Goal: Task Accomplishment & Management: Complete application form

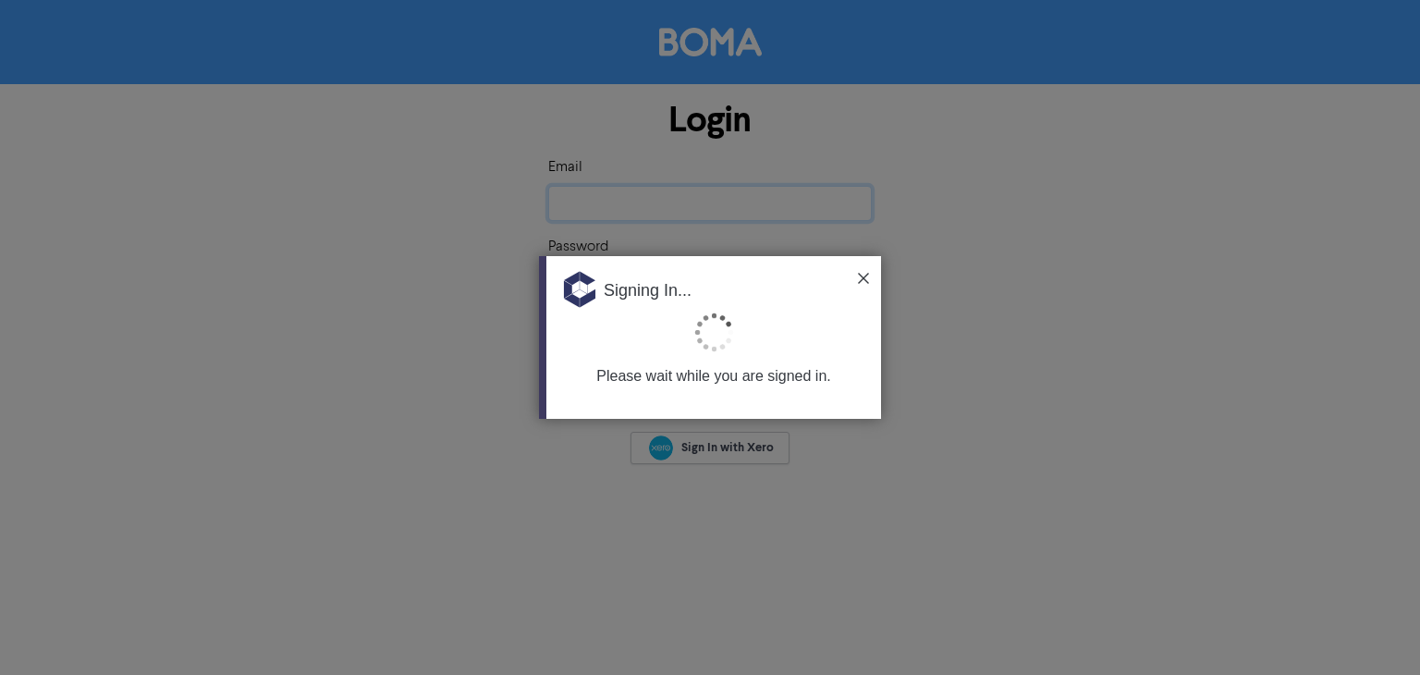
type input "[EMAIL_ADDRESS][DOMAIN_NAME]"
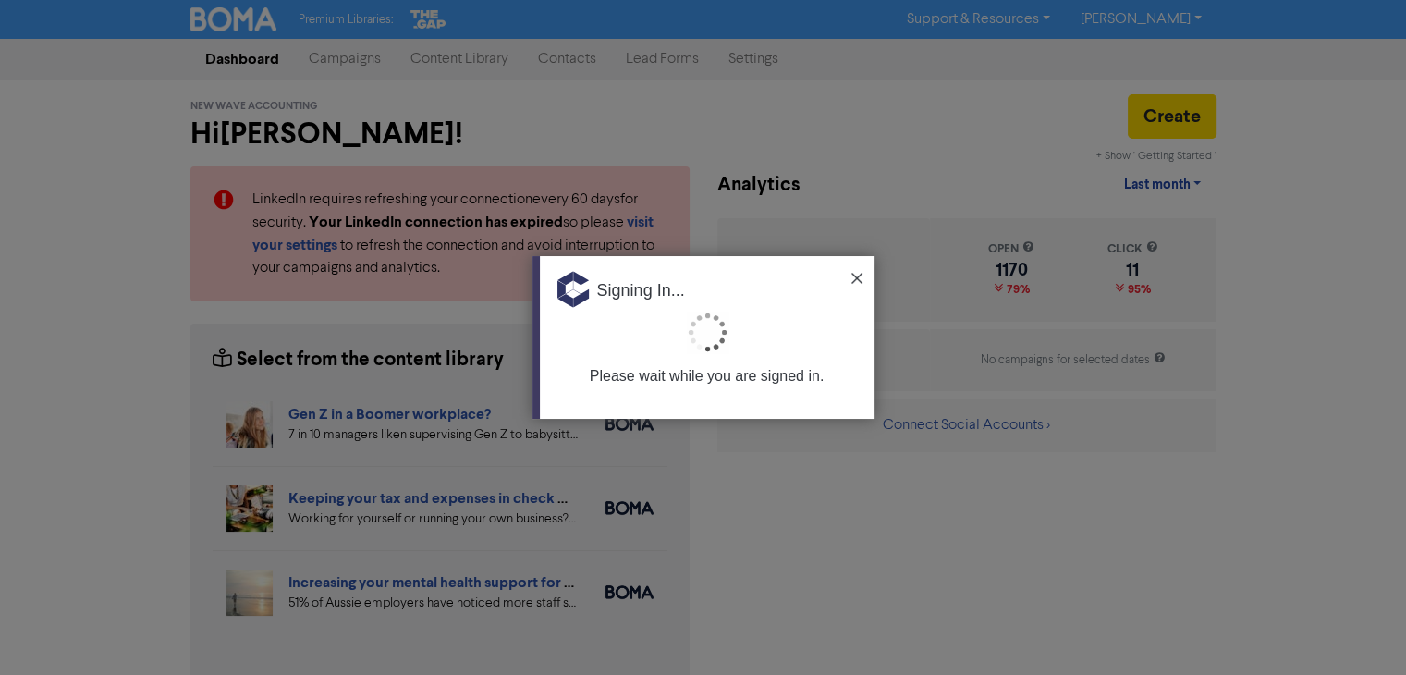
click at [856, 274] on img at bounding box center [856, 278] width 11 height 11
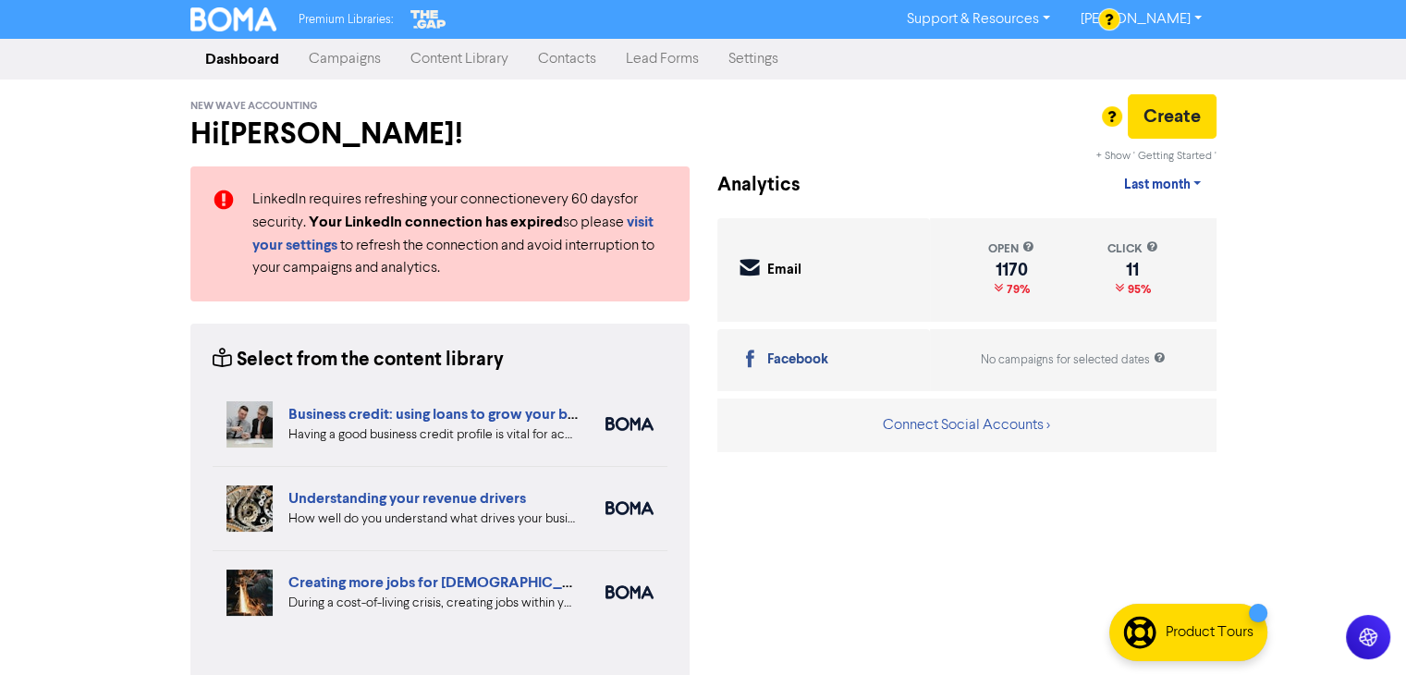
click at [583, 54] on link "Contacts" at bounding box center [567, 59] width 88 height 37
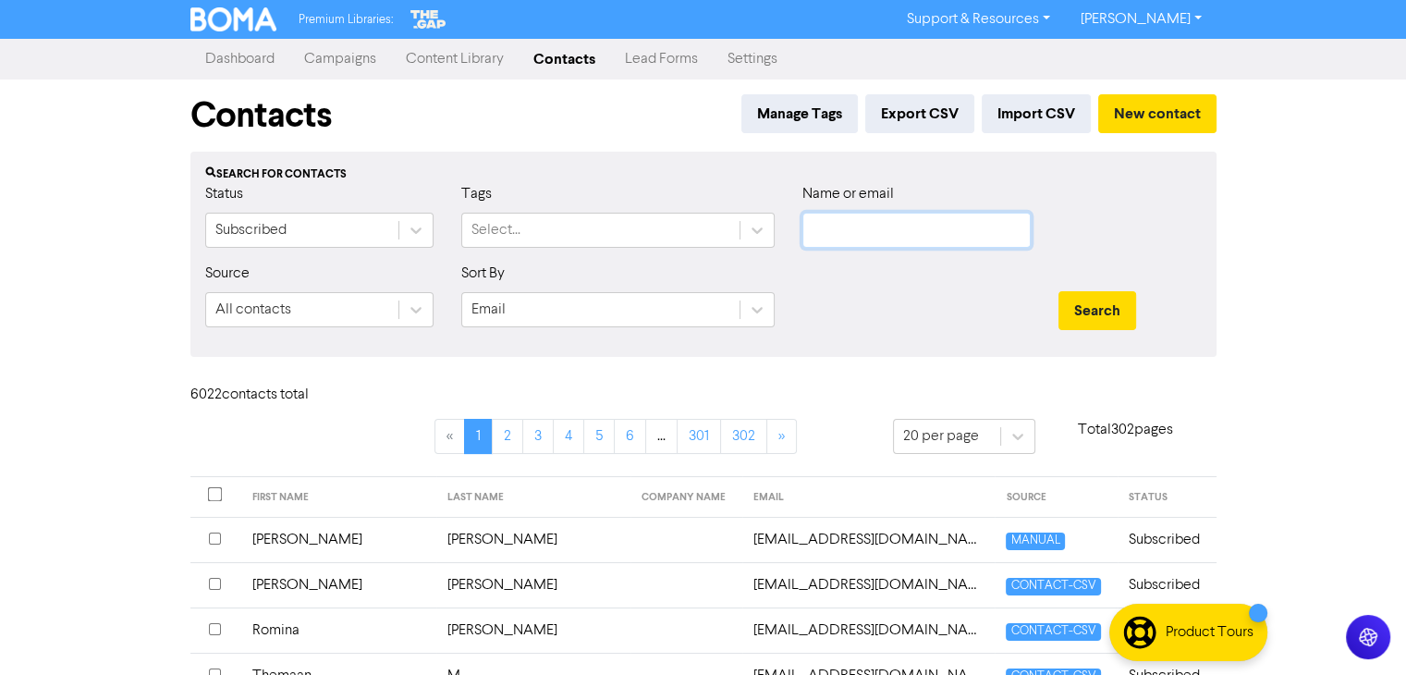
click at [966, 228] on input "text" at bounding box center [916, 230] width 228 height 35
paste input "[PERSON_NAME]"
click at [1115, 311] on button "Search" at bounding box center [1097, 310] width 78 height 39
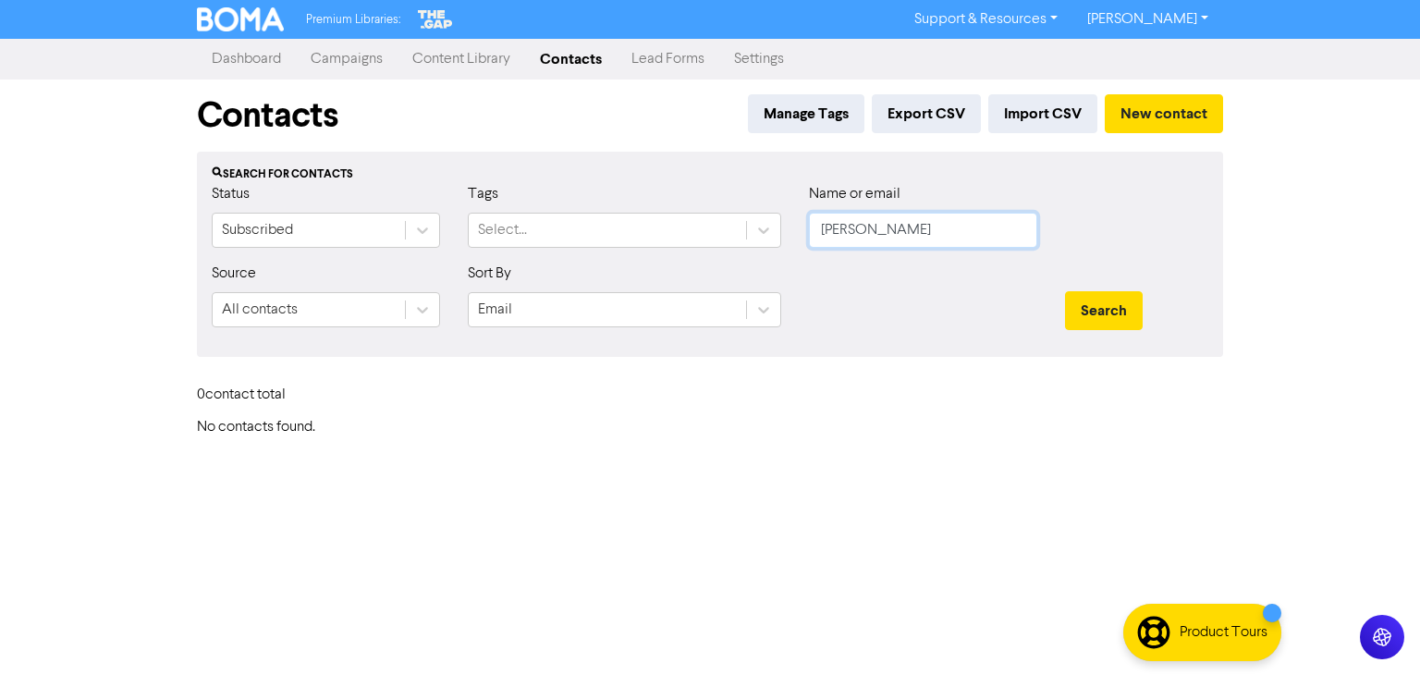
drag, startPoint x: 856, startPoint y: 235, endPoint x: 801, endPoint y: 245, distance: 55.5
click at [801, 245] on div "Name or email [PERSON_NAME]" at bounding box center [923, 222] width 256 height 79
type input "[PERSON_NAME]"
click at [1107, 300] on button "Search" at bounding box center [1104, 310] width 78 height 39
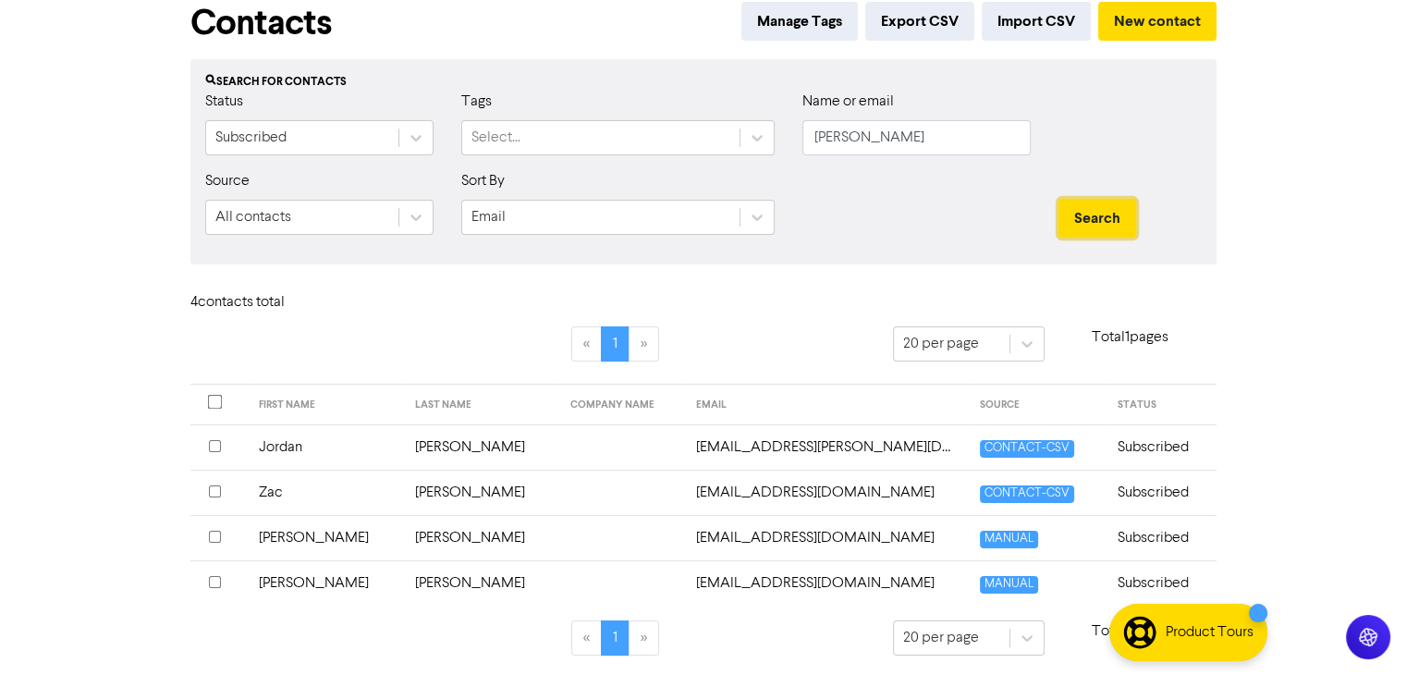
scroll to position [92, 0]
click at [814, 140] on input "[PERSON_NAME]" at bounding box center [916, 137] width 228 height 35
click at [643, 635] on li "»" at bounding box center [644, 637] width 30 height 35
drag, startPoint x: 910, startPoint y: 134, endPoint x: 762, endPoint y: 148, distance: 149.4
click at [762, 148] on div "Status Subscribed Tags Select... Name or email [PERSON_NAME]" at bounding box center [703, 130] width 1024 height 79
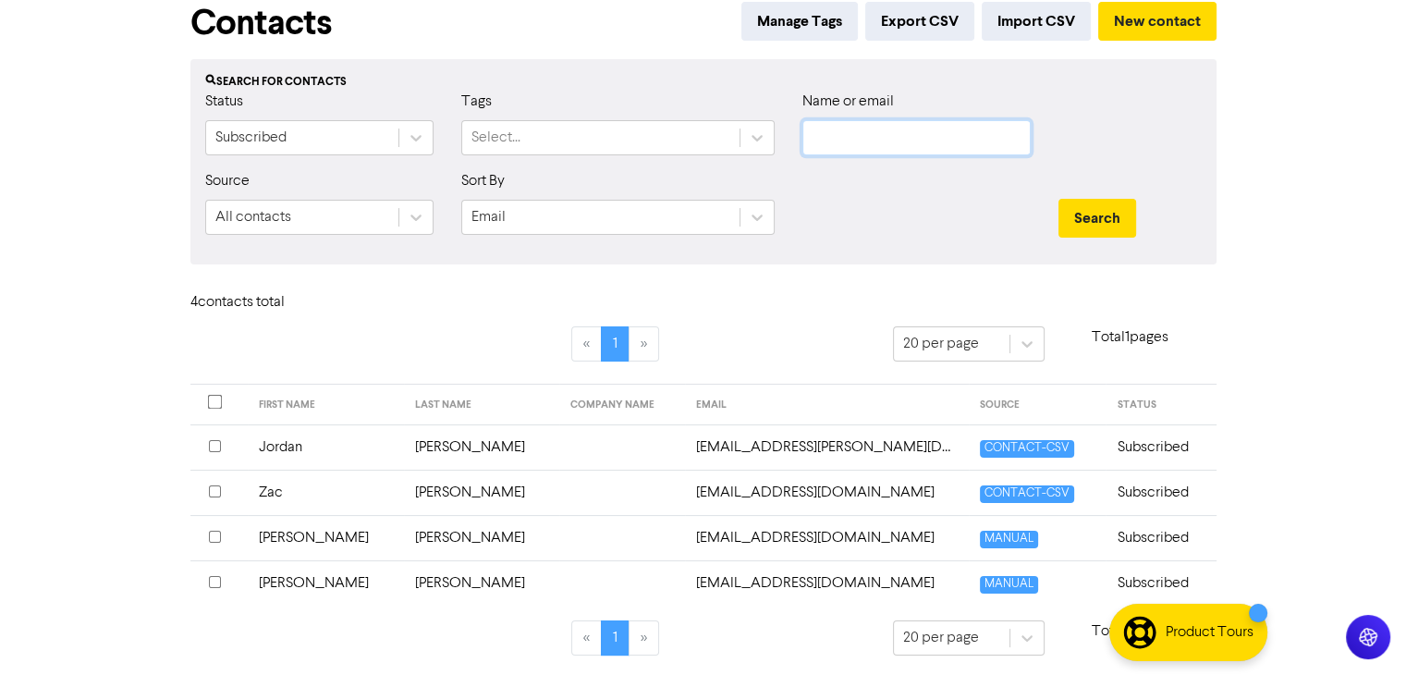
paste input "[PERSON_NAME][EMAIL_ADDRESS][DOMAIN_NAME]"
type input "[PERSON_NAME][EMAIL_ADDRESS][DOMAIN_NAME]"
click at [1086, 215] on button "Search" at bounding box center [1097, 218] width 78 height 39
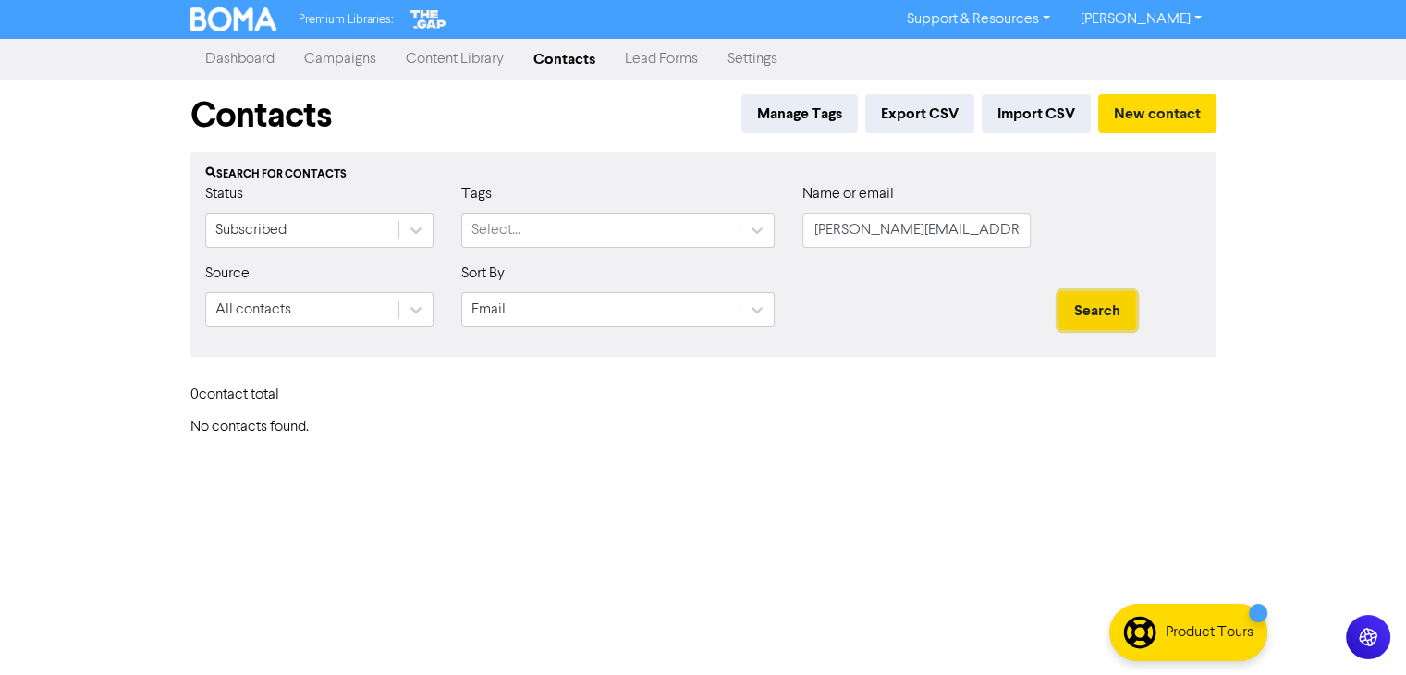
scroll to position [0, 0]
click at [1100, 300] on button "Search" at bounding box center [1104, 310] width 78 height 39
click at [1087, 296] on button "Search" at bounding box center [1104, 310] width 78 height 39
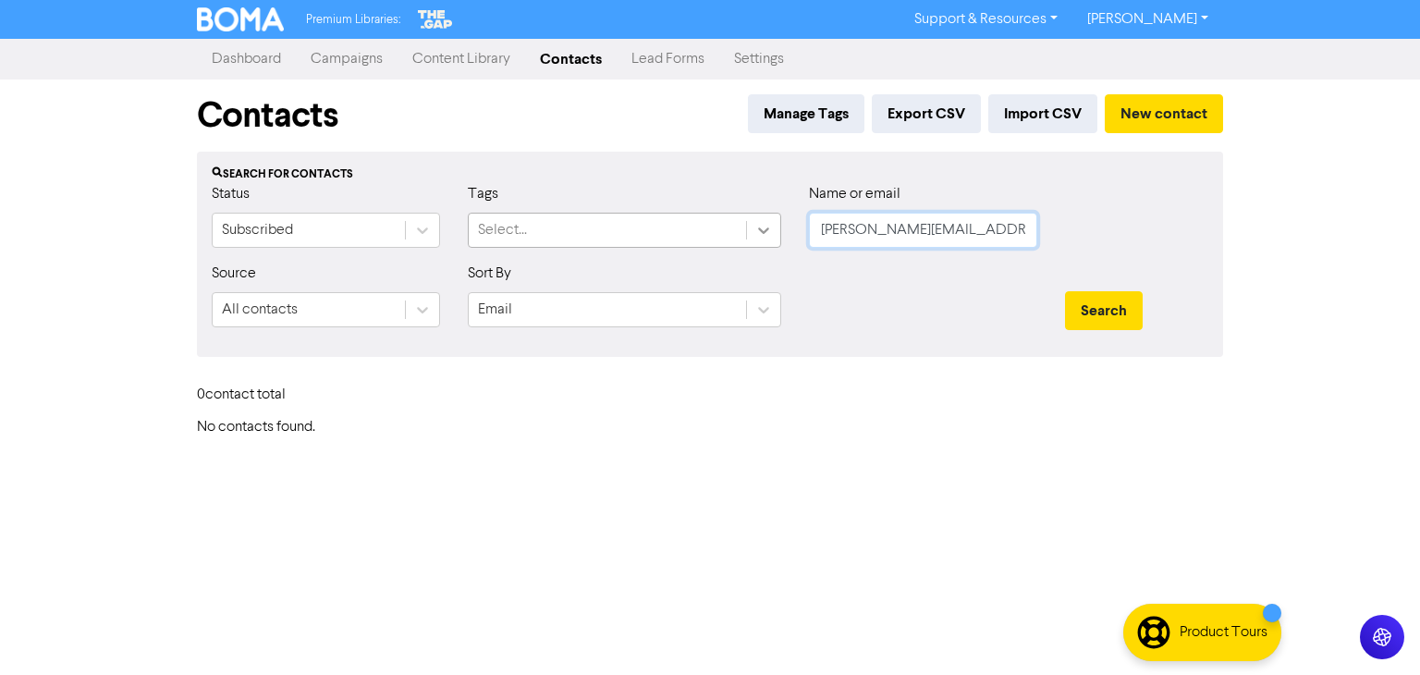
drag, startPoint x: 994, startPoint y: 227, endPoint x: 753, endPoint y: 244, distance: 240.9
click at [689, 238] on div "Status Subscribed Tags Select... Name or email [PERSON_NAME][EMAIL_ADDRESS][DOM…" at bounding box center [710, 222] width 1024 height 79
type input "[PERSON_NAME]"
click at [1065, 291] on button "Search" at bounding box center [1104, 310] width 78 height 39
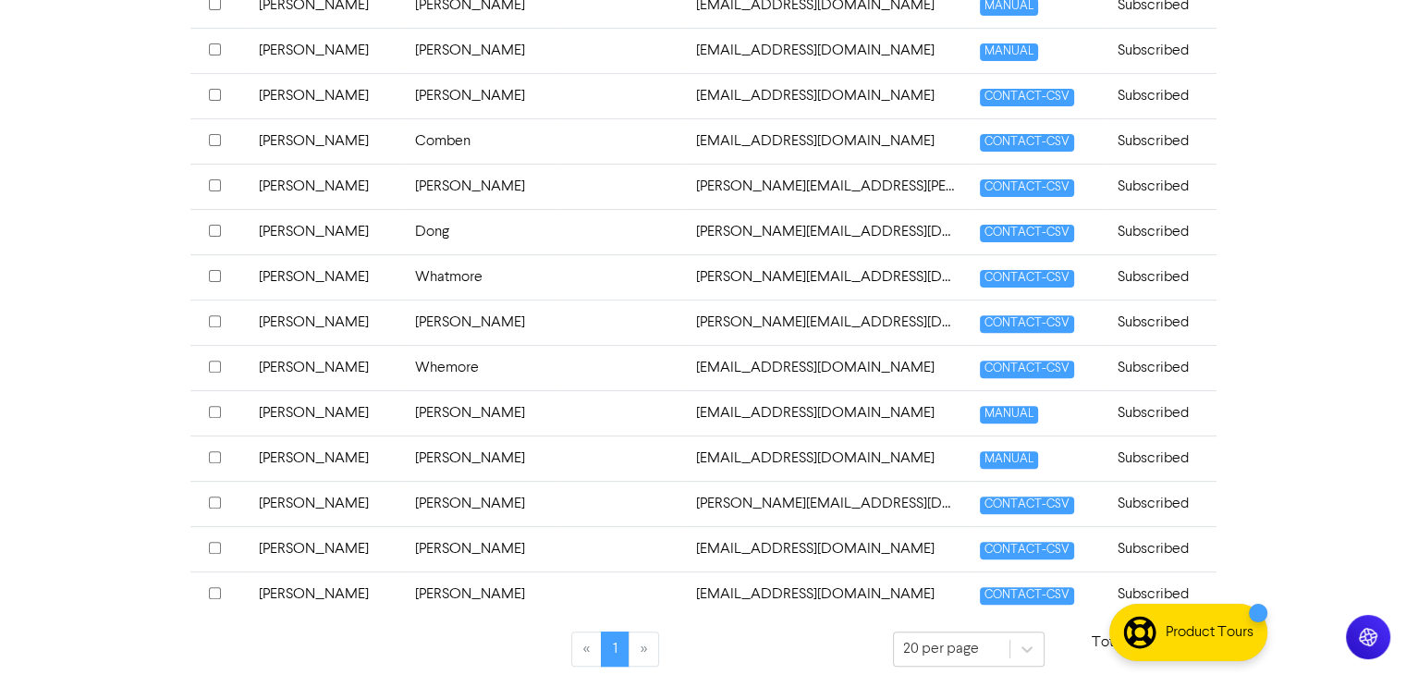
scroll to position [589, 0]
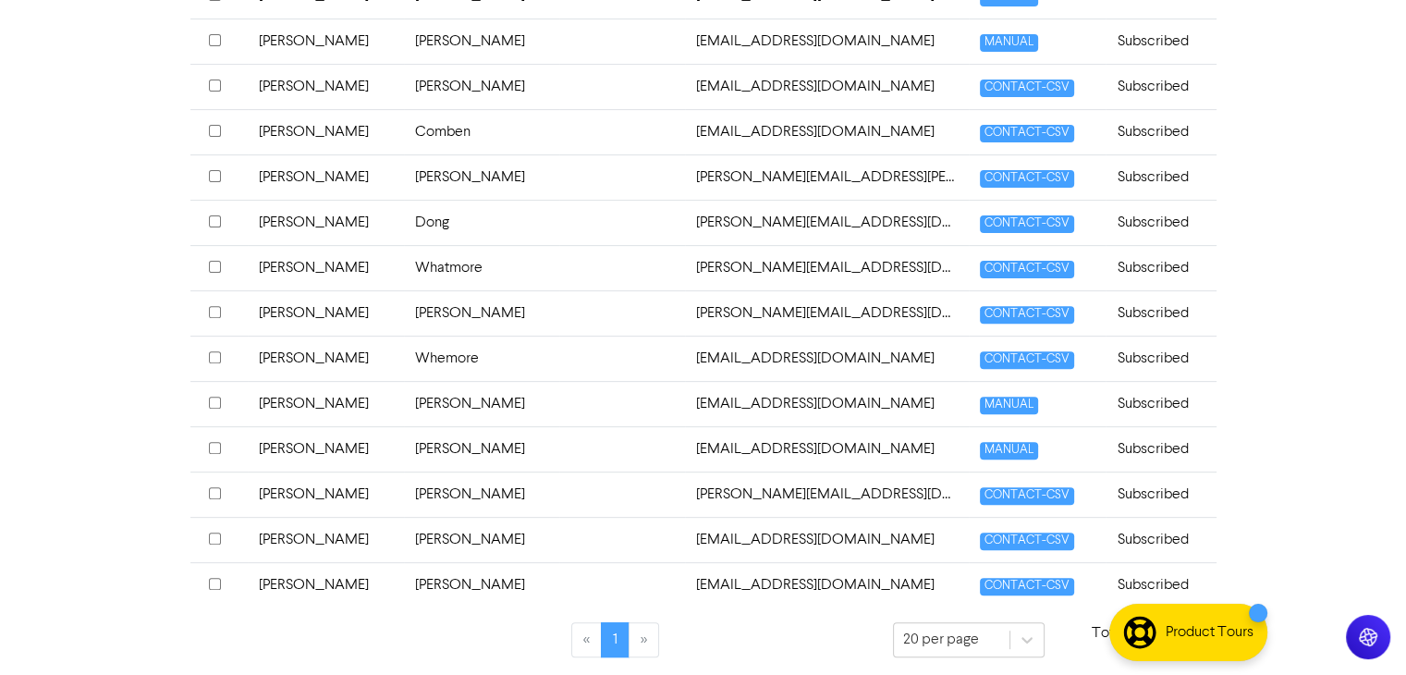
click at [639, 637] on li "»" at bounding box center [644, 639] width 30 height 35
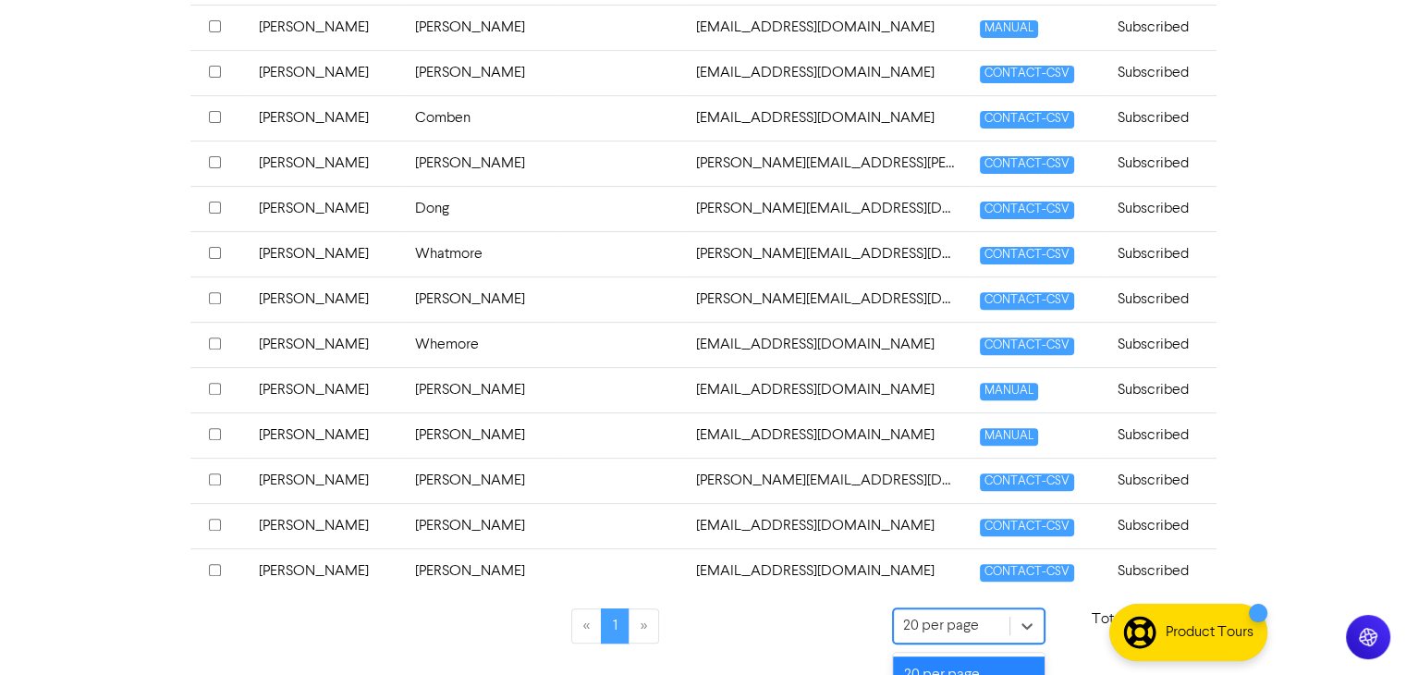
click at [725, 621] on div "« 1 »" at bounding box center [615, 636] width 527 height 57
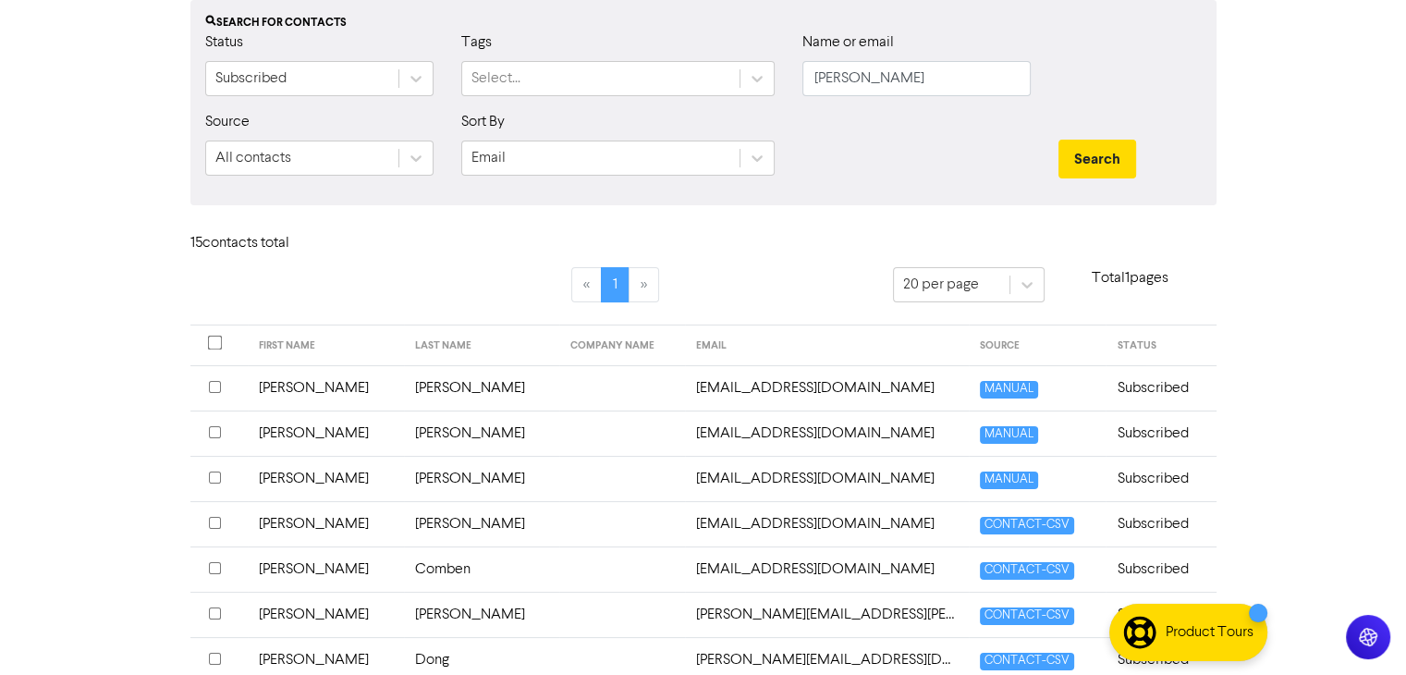
scroll to position [0, 0]
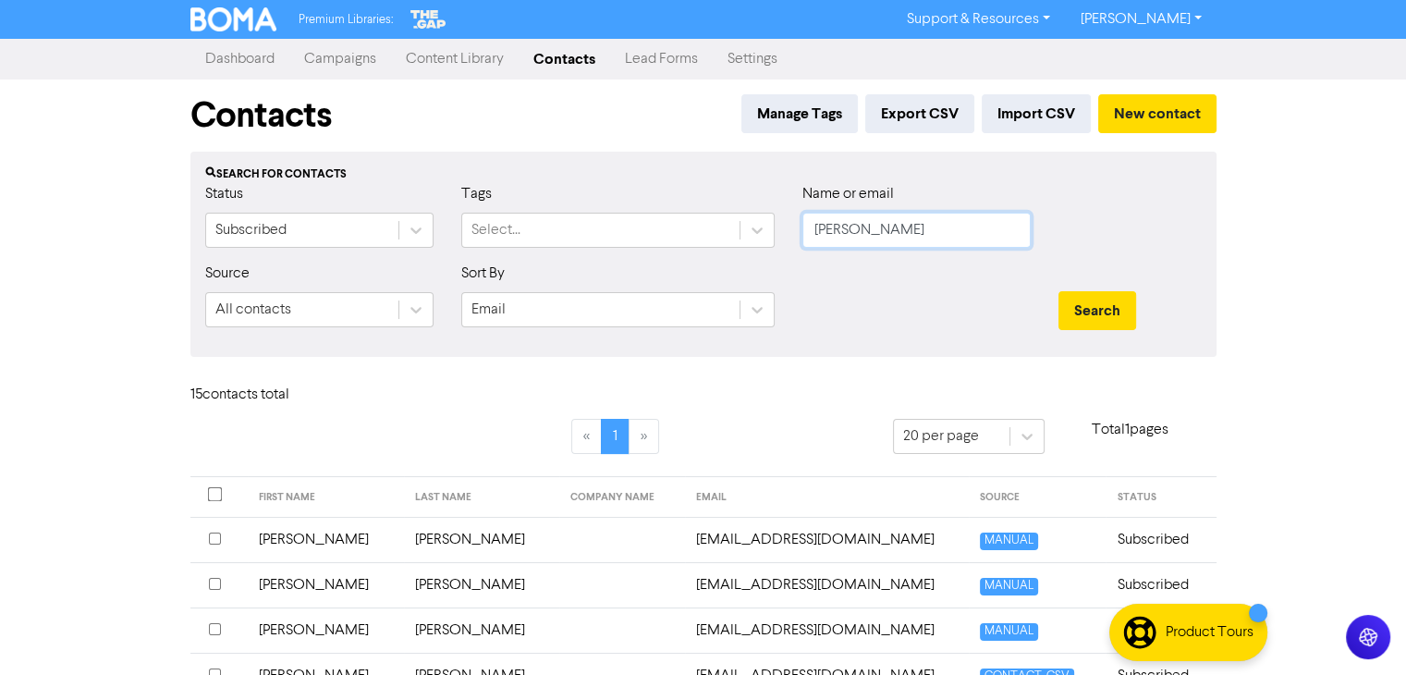
drag, startPoint x: 882, startPoint y: 228, endPoint x: 820, endPoint y: 239, distance: 62.9
click at [820, 239] on input "[PERSON_NAME]" at bounding box center [916, 230] width 228 height 35
click at [567, 58] on link "Contacts" at bounding box center [563, 59] width 91 height 37
click at [1128, 119] on button "New contact" at bounding box center [1157, 113] width 118 height 39
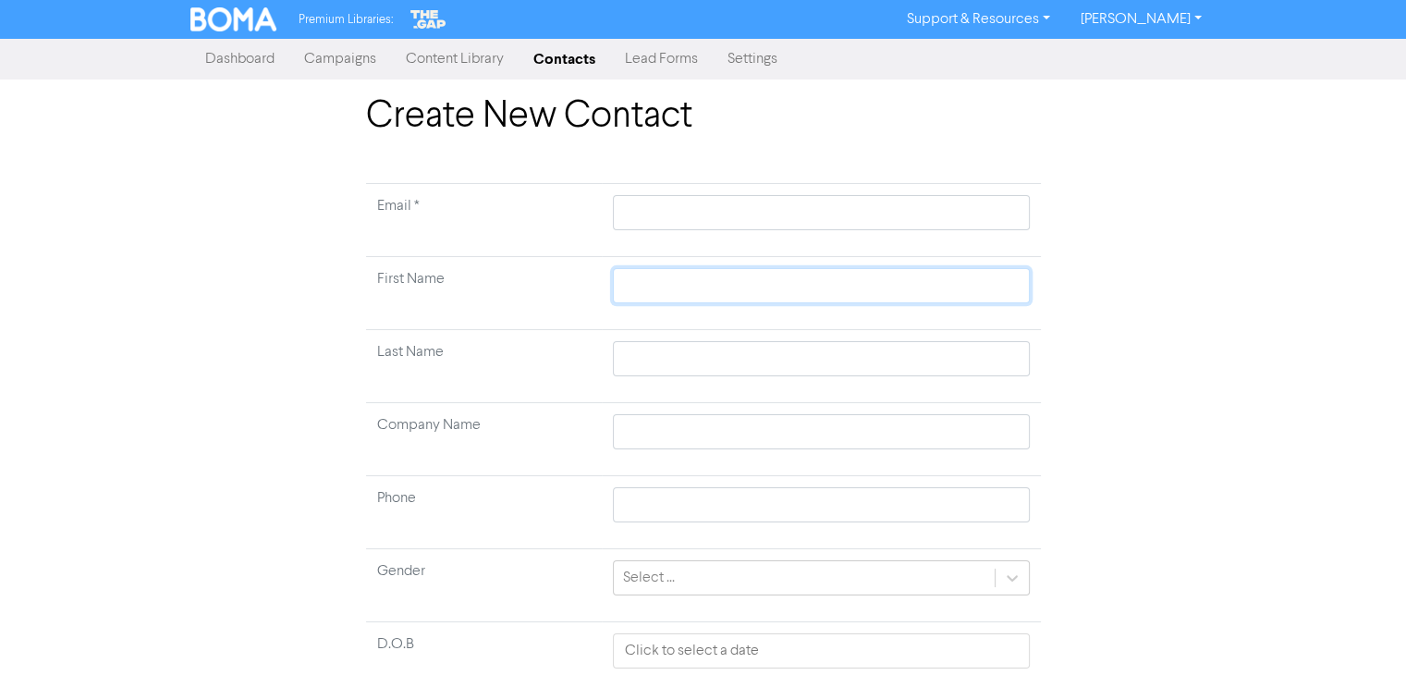
click at [666, 275] on input "text" at bounding box center [821, 285] width 416 height 35
paste input "[PERSON_NAME]"
type input "[PERSON_NAME]"
drag, startPoint x: 659, startPoint y: 282, endPoint x: 762, endPoint y: 293, distance: 104.1
click at [762, 293] on input "[PERSON_NAME]" at bounding box center [821, 285] width 416 height 35
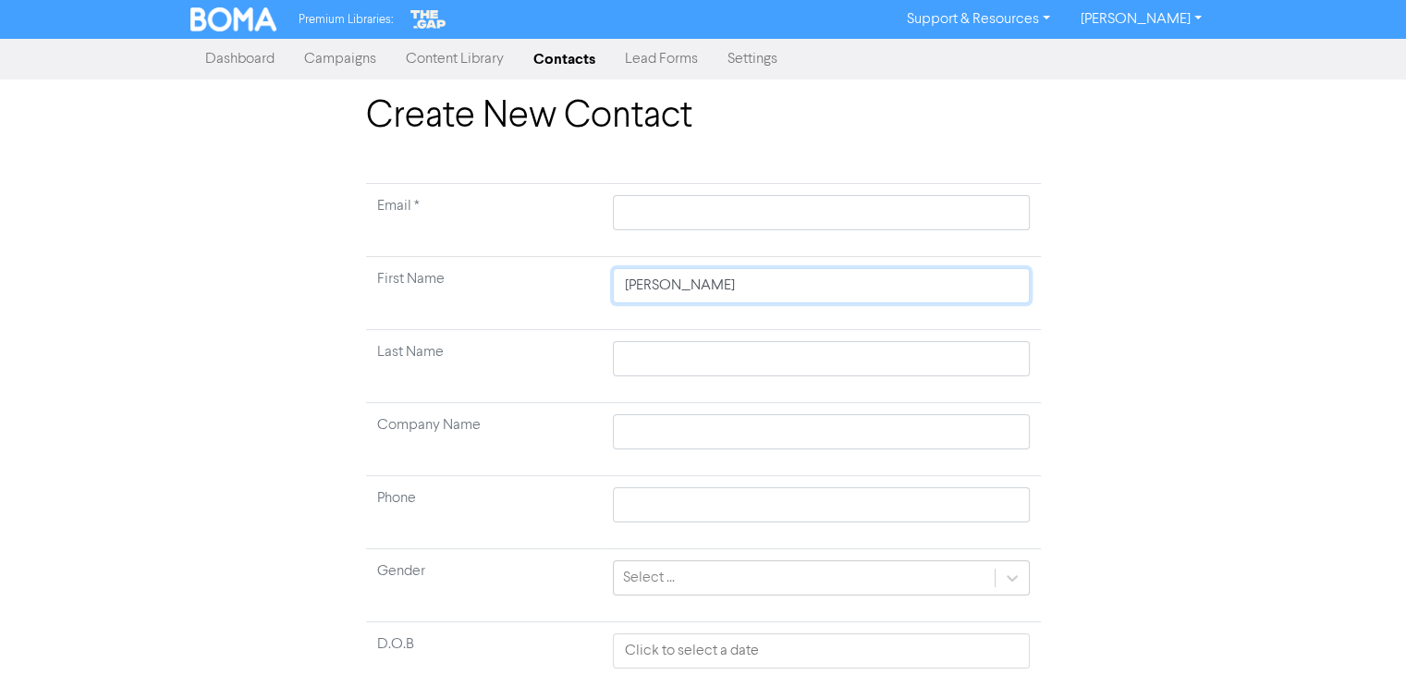
type input "[PERSON_NAME]"
click at [660, 355] on input "text" at bounding box center [821, 358] width 416 height 35
paste input "[PERSON_NAME]"
type input "[PERSON_NAME]"
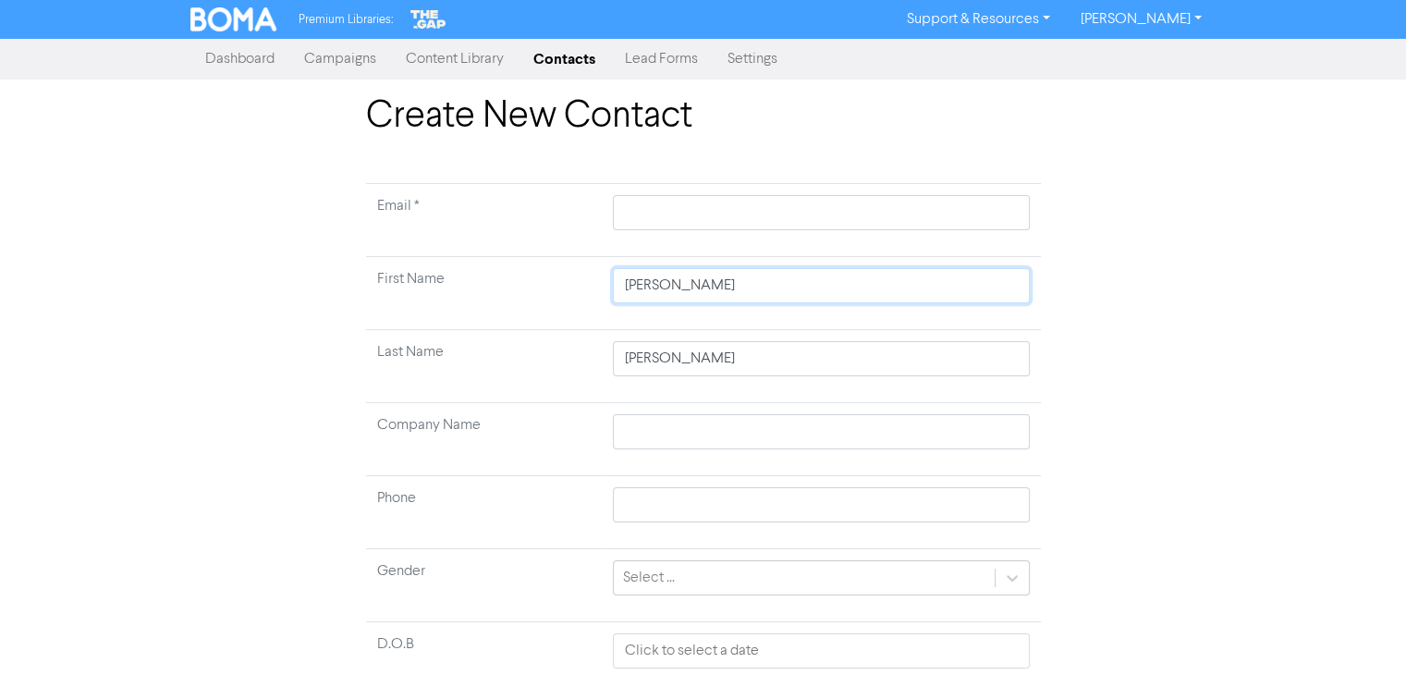
drag, startPoint x: 662, startPoint y: 286, endPoint x: 743, endPoint y: 291, distance: 81.5
click at [743, 291] on input "[PERSON_NAME]" at bounding box center [821, 285] width 416 height 35
type input "[PERSON_NAME]"
click at [702, 209] on input "text" at bounding box center [821, 212] width 416 height 35
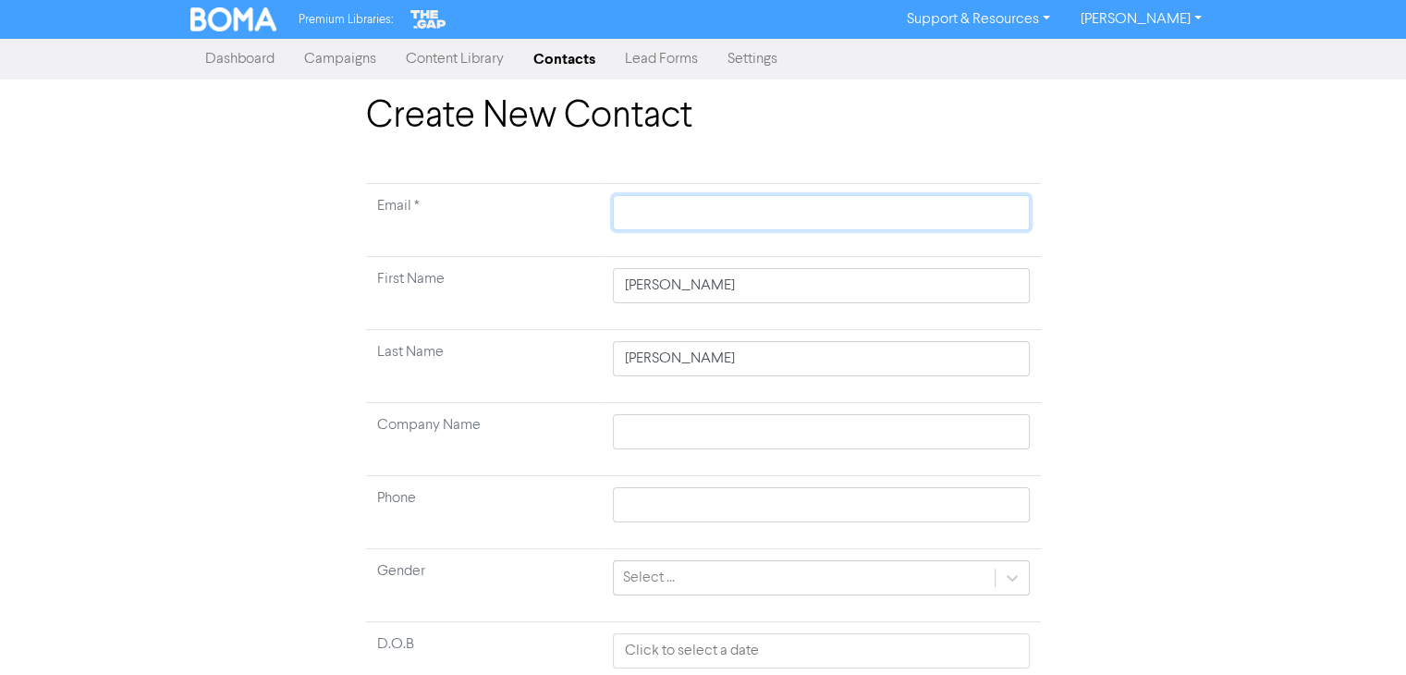
paste input "[PERSON_NAME][EMAIL_ADDRESS][DOMAIN_NAME]"
type input "[PERSON_NAME][EMAIL_ADDRESS][DOMAIN_NAME]"
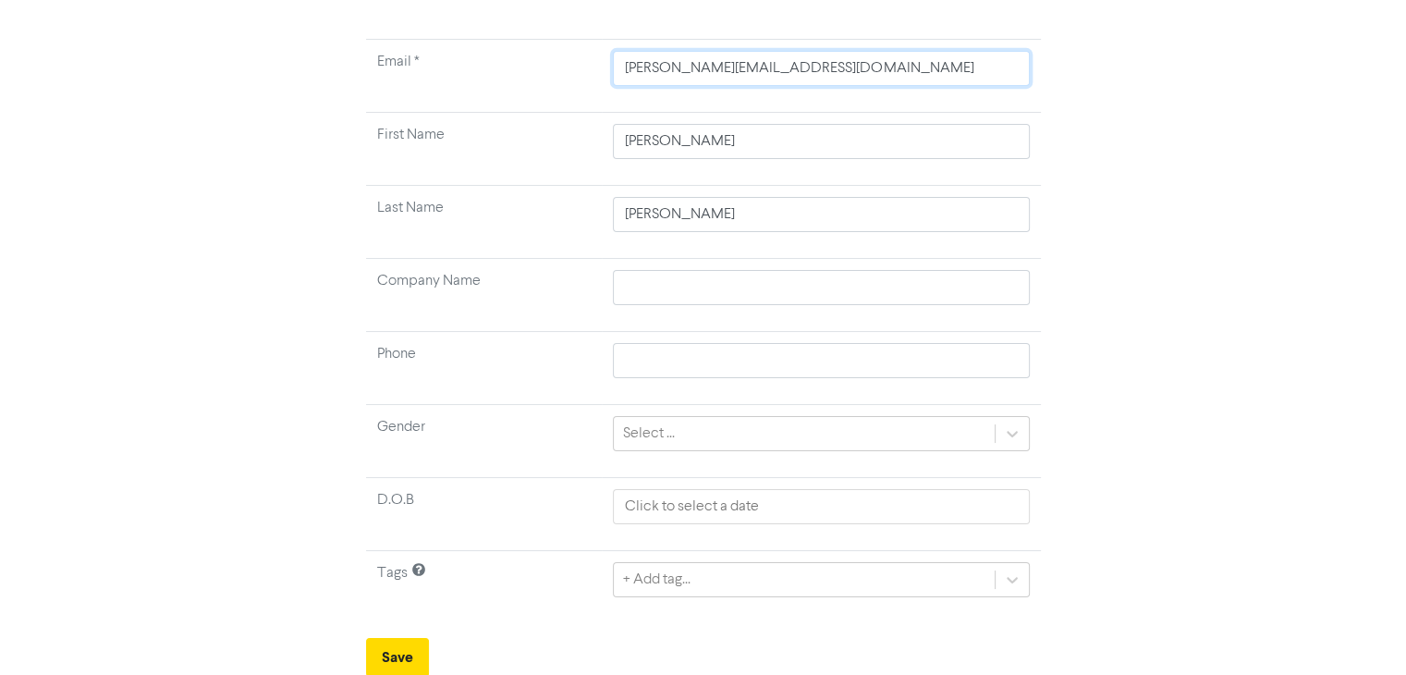
type input "[PERSON_NAME][EMAIL_ADDRESS][DOMAIN_NAME]"
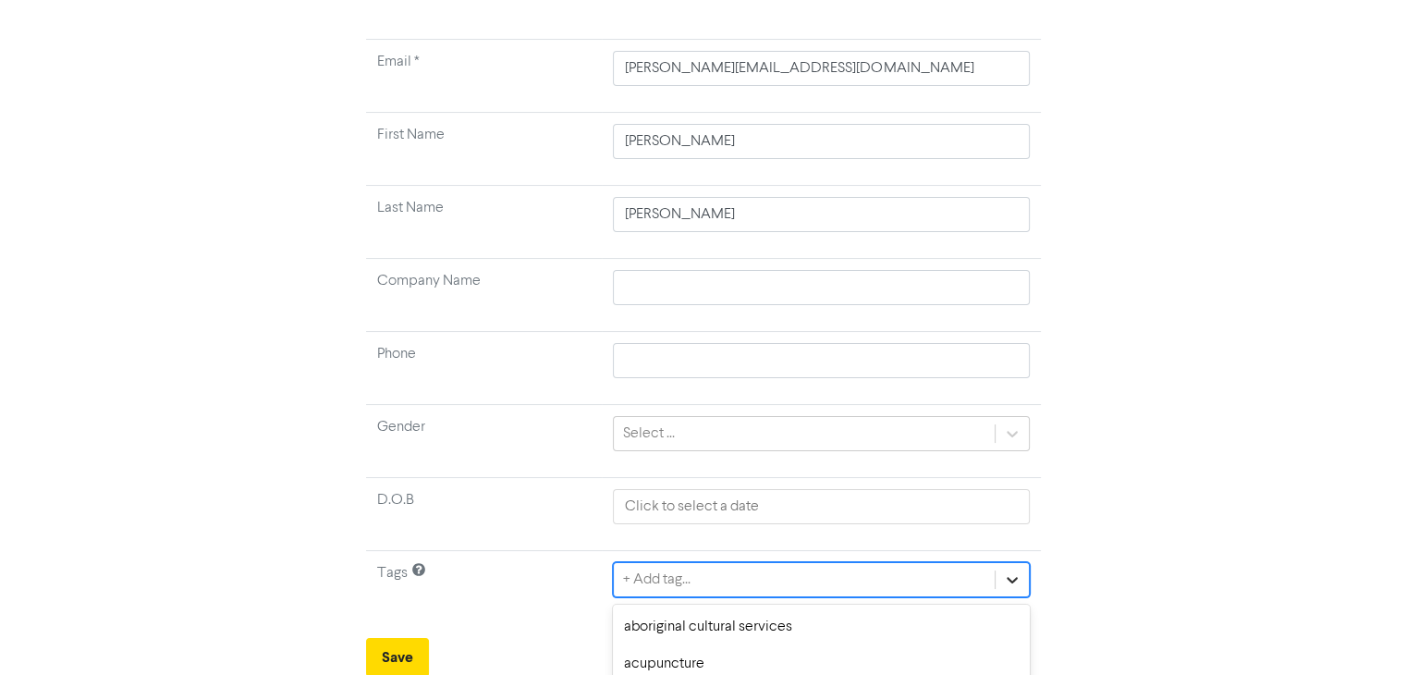
scroll to position [349, 0]
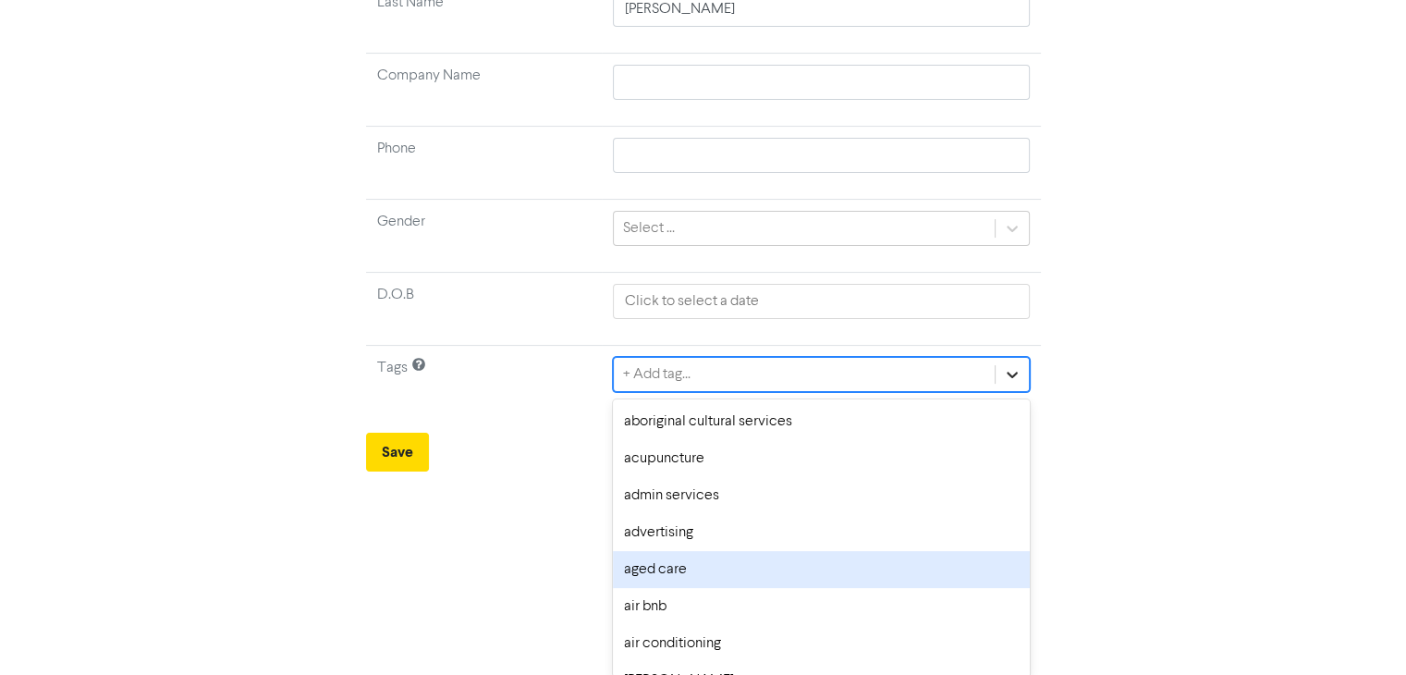
click at [998, 392] on div "option aged care focused, 5 of 287. 287 results available. Use Up and Down to c…" at bounding box center [821, 374] width 416 height 35
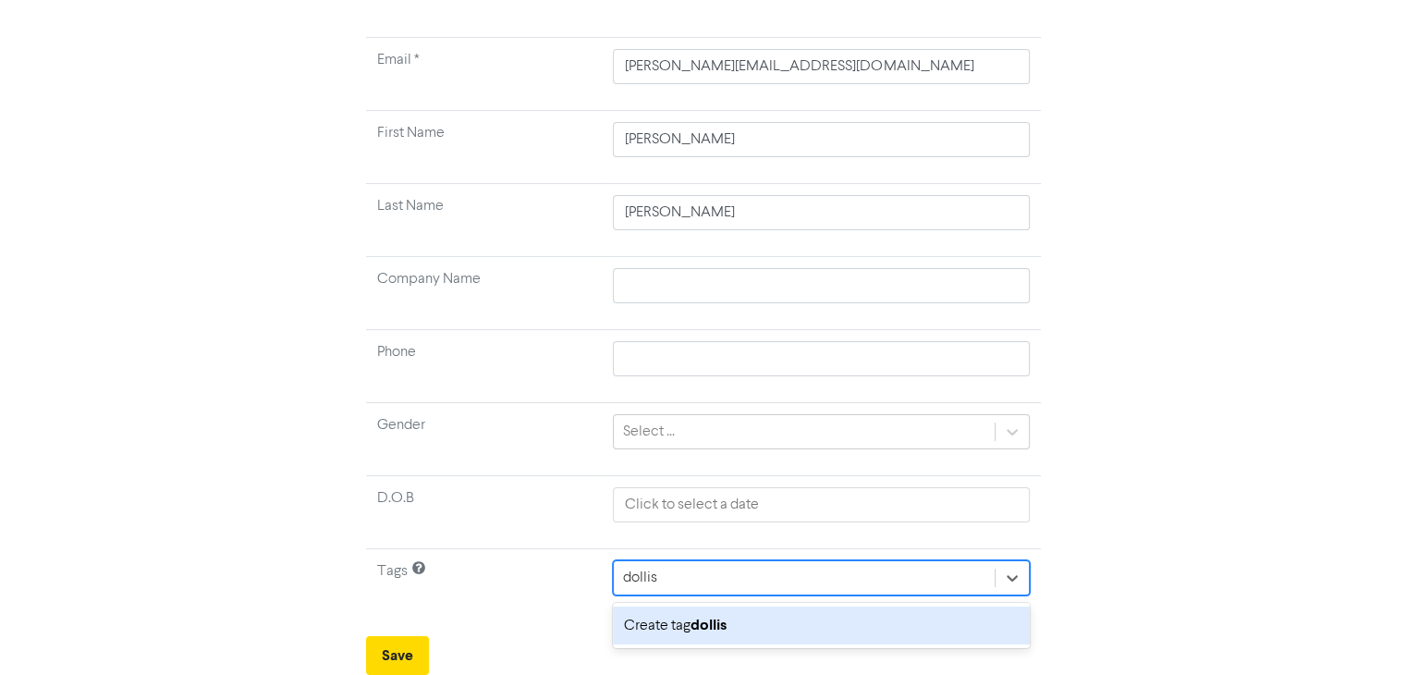
scroll to position [144, 0]
type input "dollis"
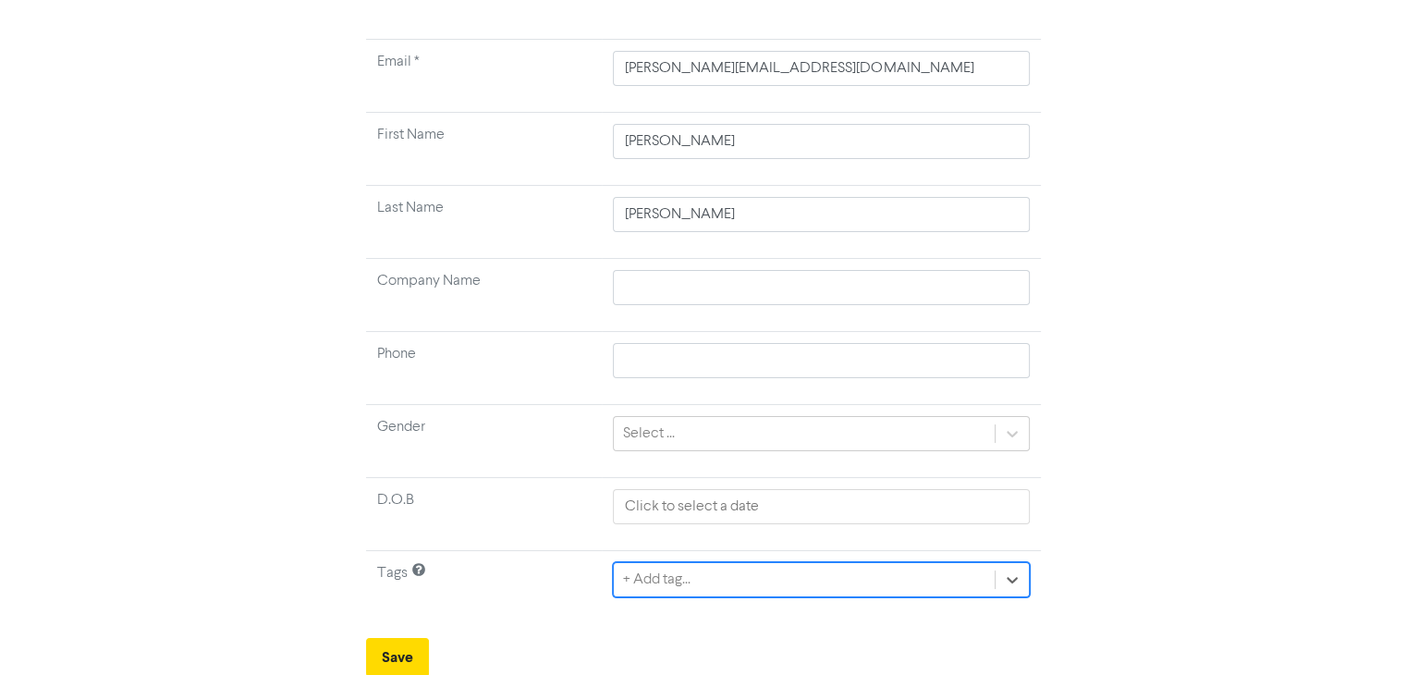
paste input "dollies [PERSON_NAME]"
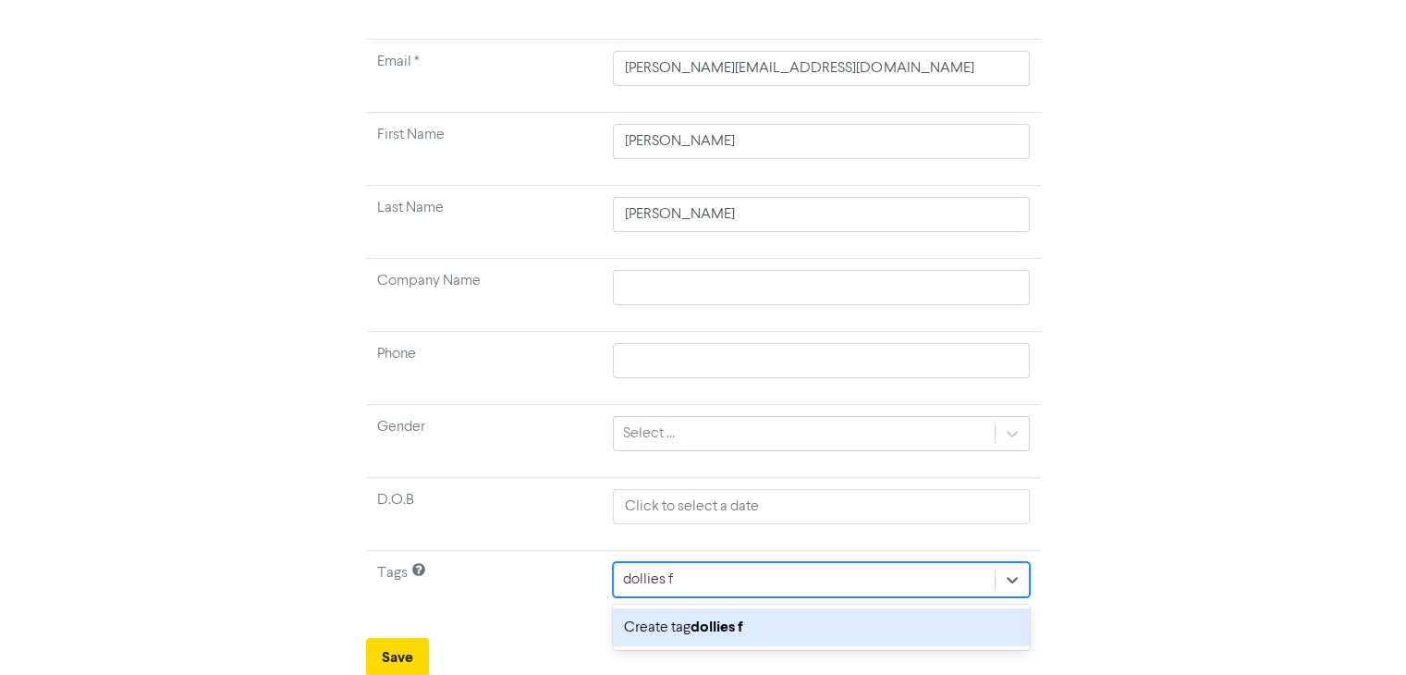
type input "dollies"
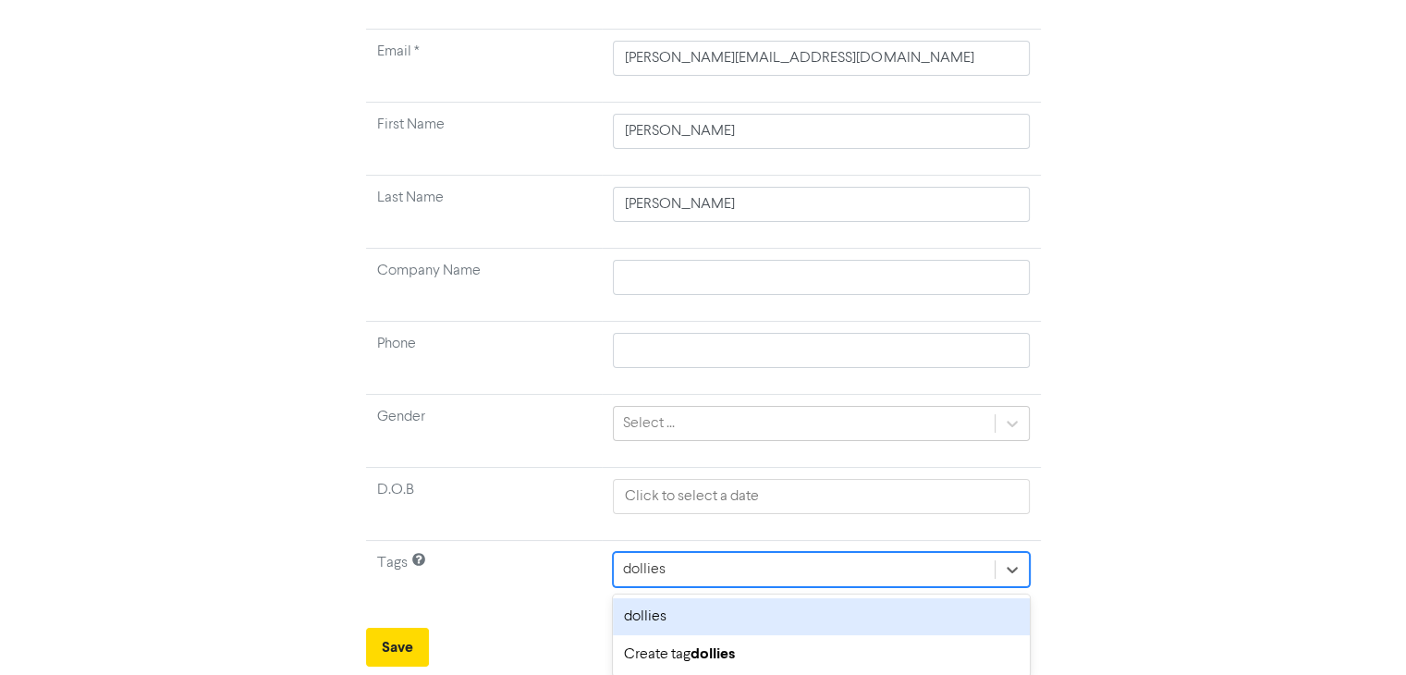
click at [680, 614] on div "dollies" at bounding box center [821, 616] width 416 height 37
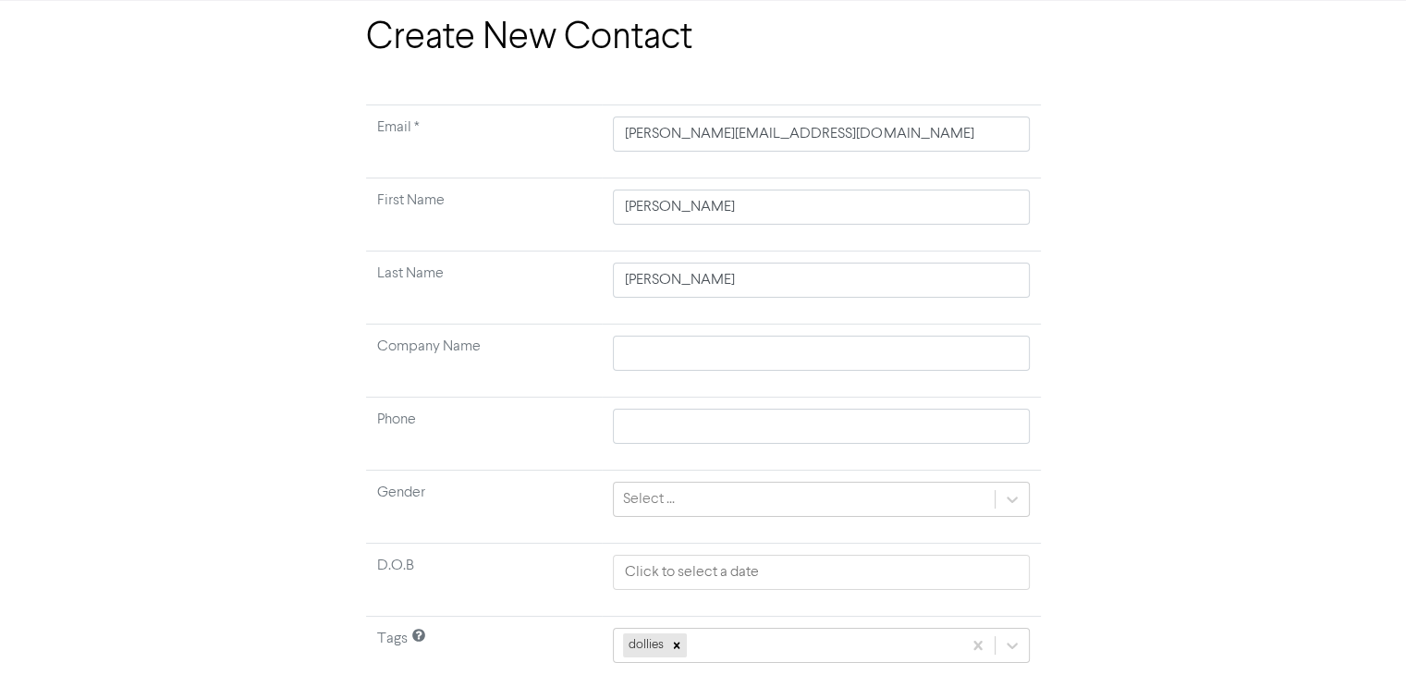
scroll to position [144, 0]
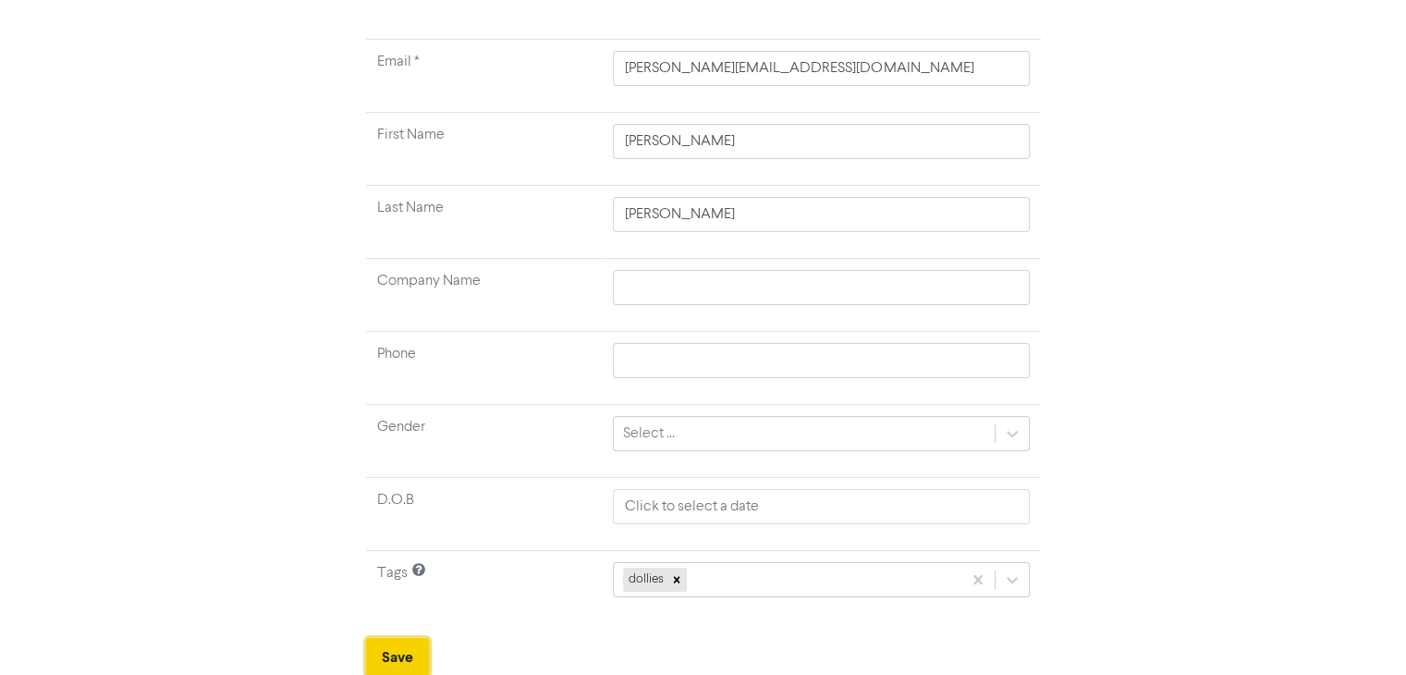
click at [397, 646] on button "Save" at bounding box center [397, 657] width 63 height 39
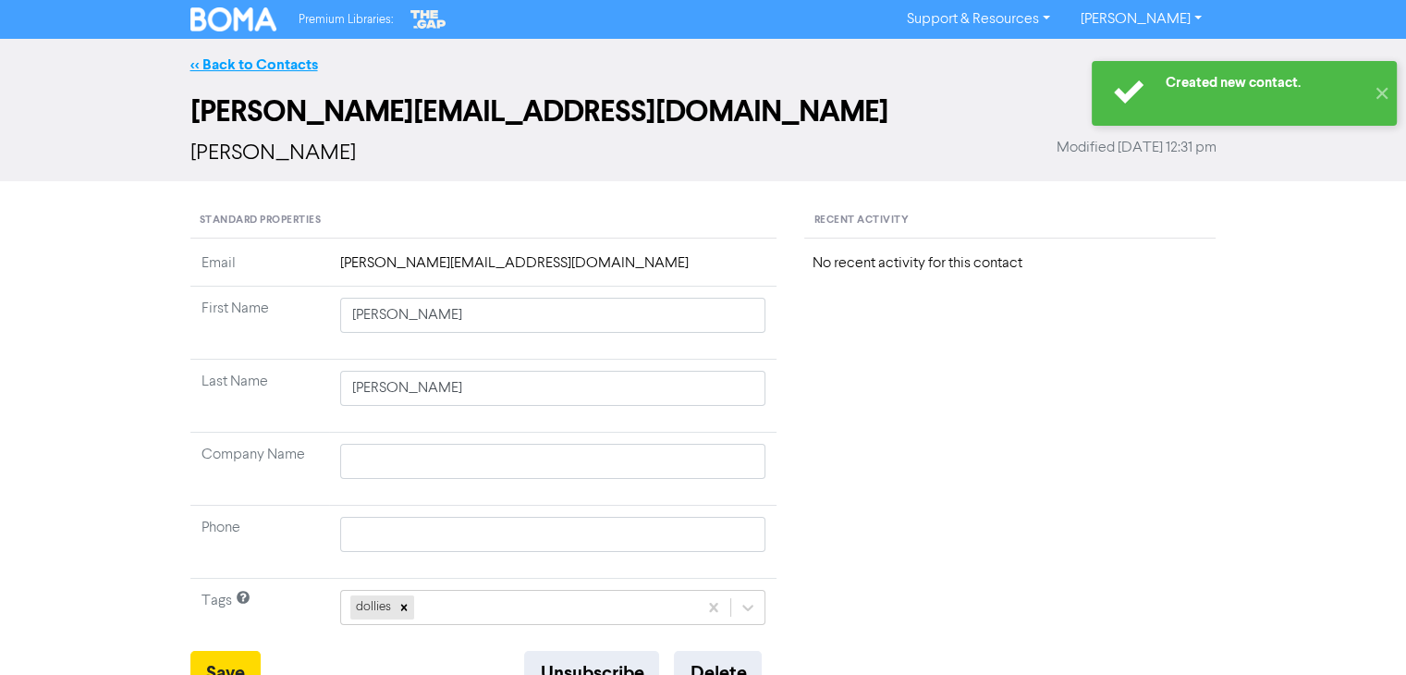
click at [299, 60] on link "<< Back to Contacts" at bounding box center [254, 64] width 128 height 18
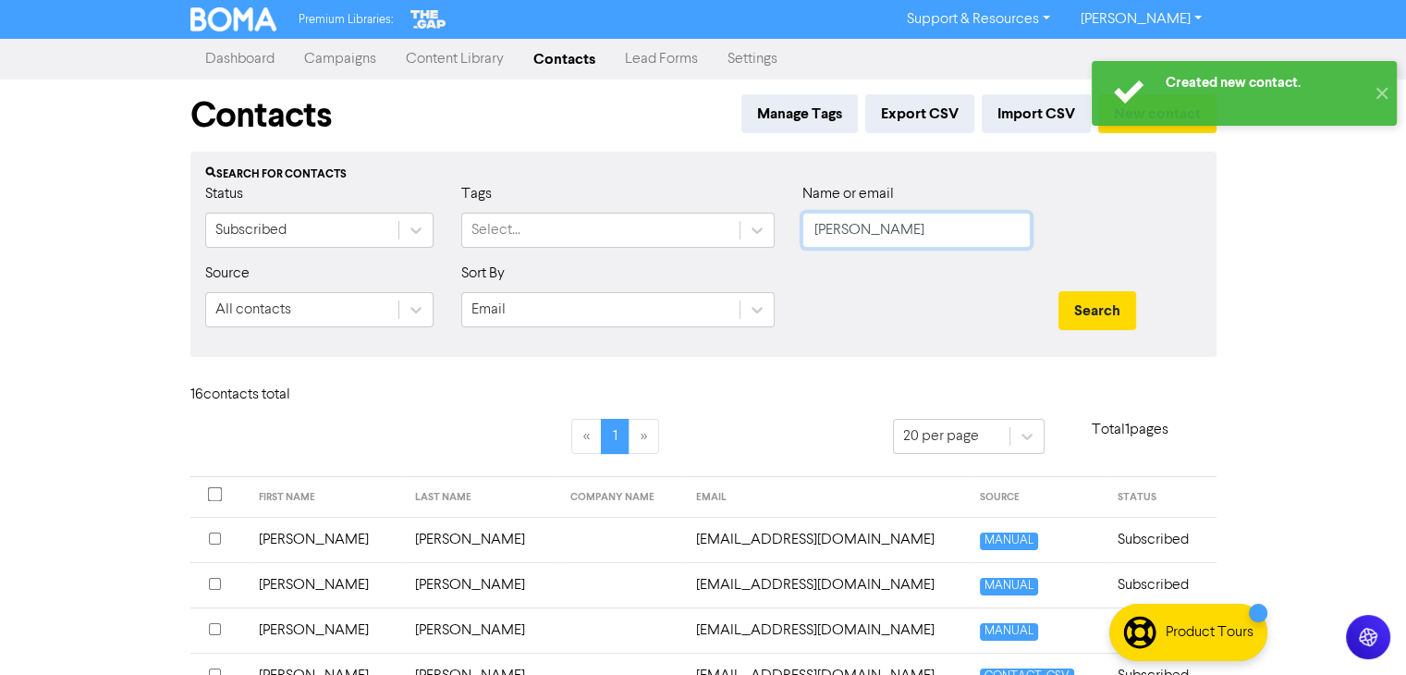
click at [943, 223] on input "[PERSON_NAME]" at bounding box center [916, 230] width 228 height 35
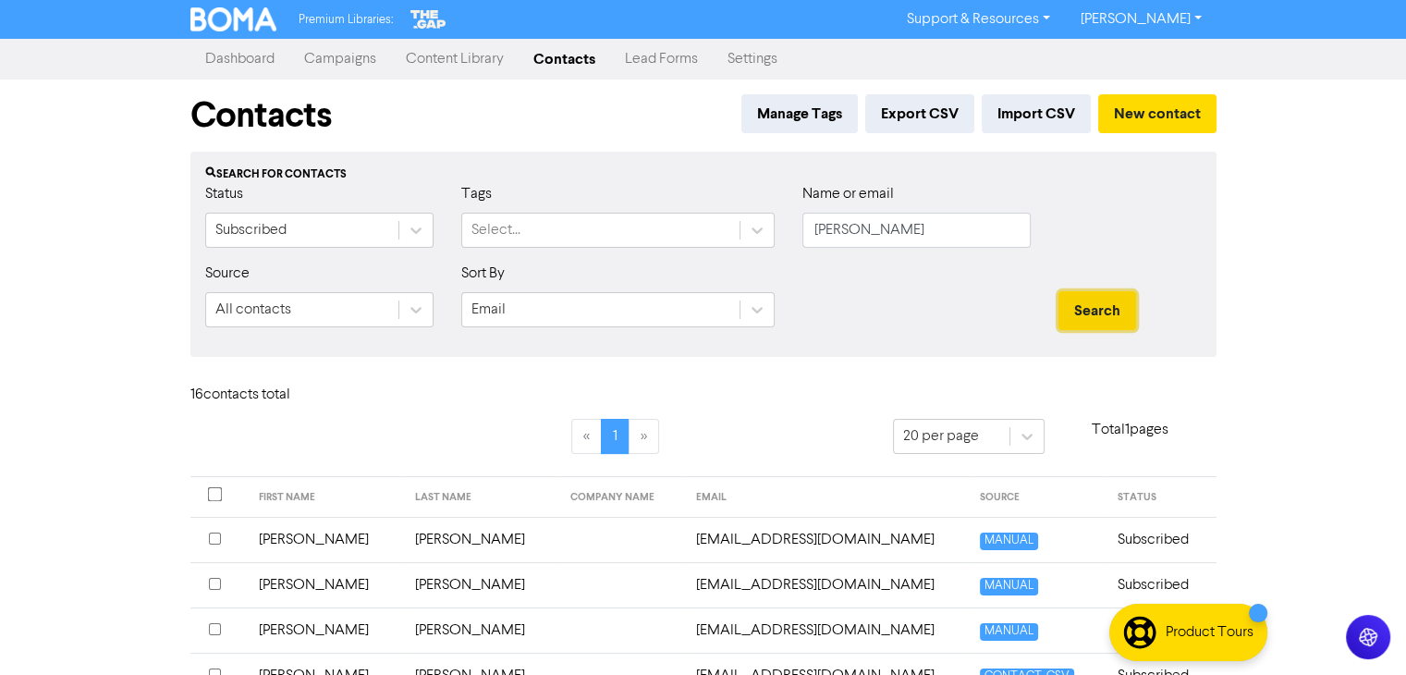
click at [1105, 318] on button "Search" at bounding box center [1097, 310] width 78 height 39
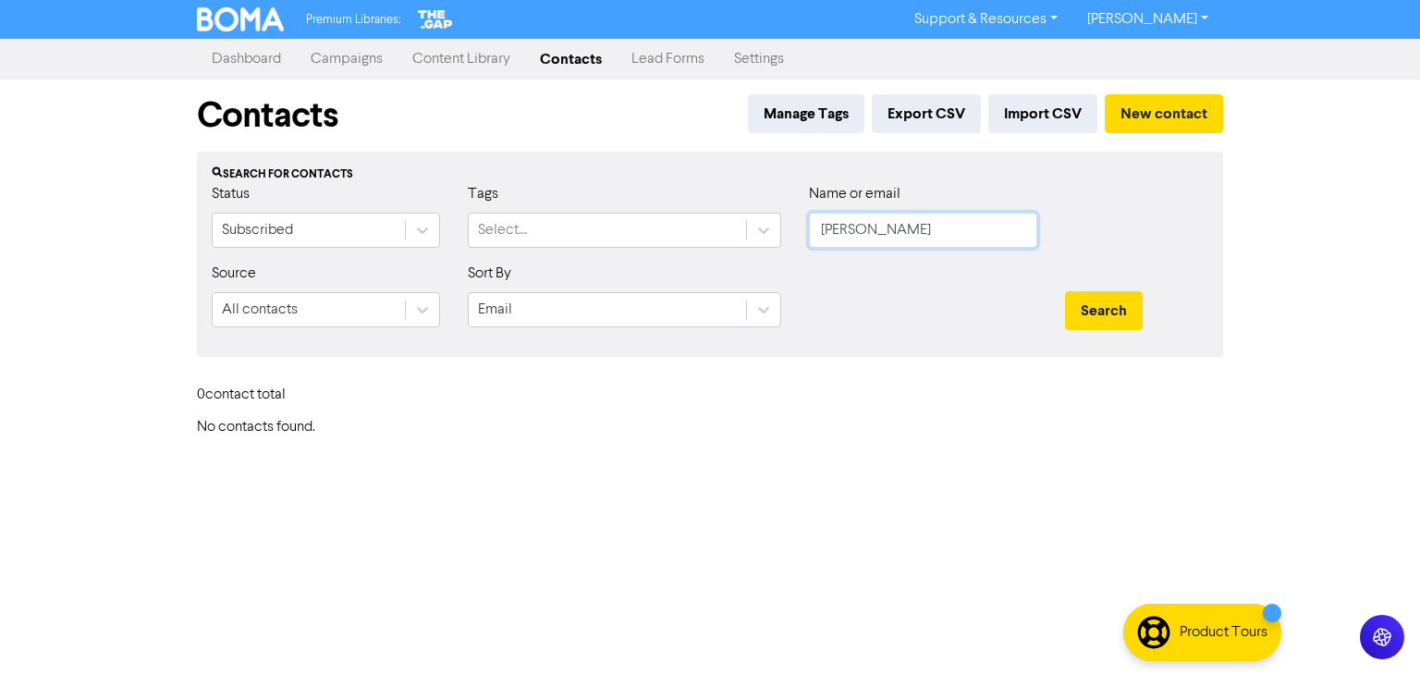
click at [859, 230] on input "[PERSON_NAME]" at bounding box center [923, 230] width 228 height 35
type input "[PERSON_NAME]"
click at [1108, 308] on button "Search" at bounding box center [1104, 310] width 78 height 39
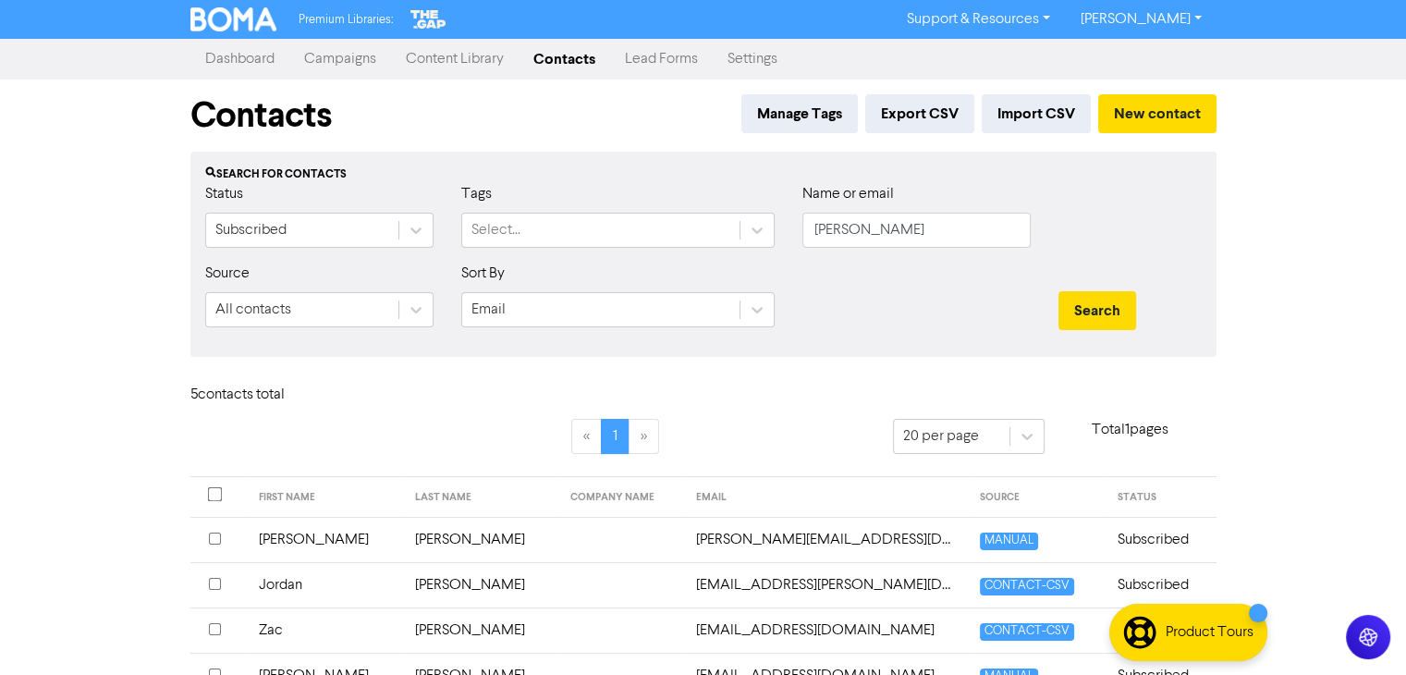
click at [414, 531] on td "[PERSON_NAME]" at bounding box center [482, 539] width 156 height 45
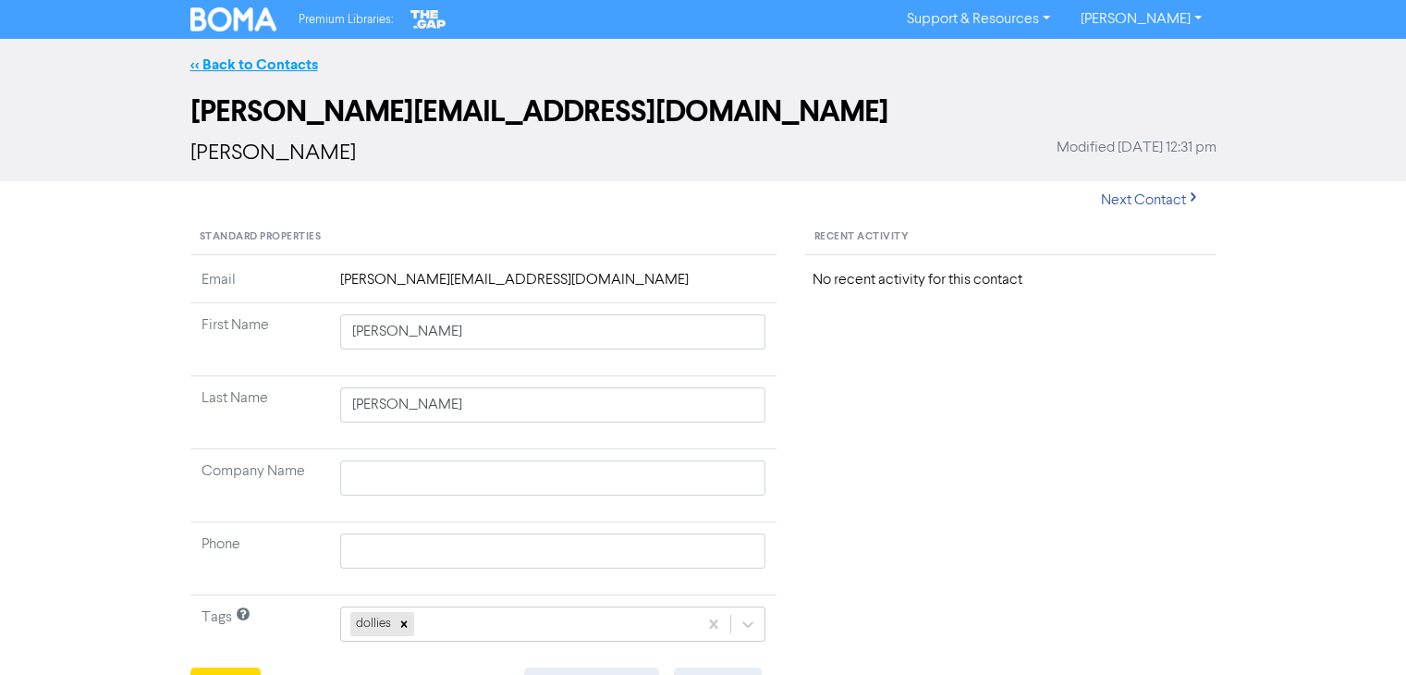
click at [242, 58] on link "<< Back to Contacts" at bounding box center [254, 64] width 128 height 18
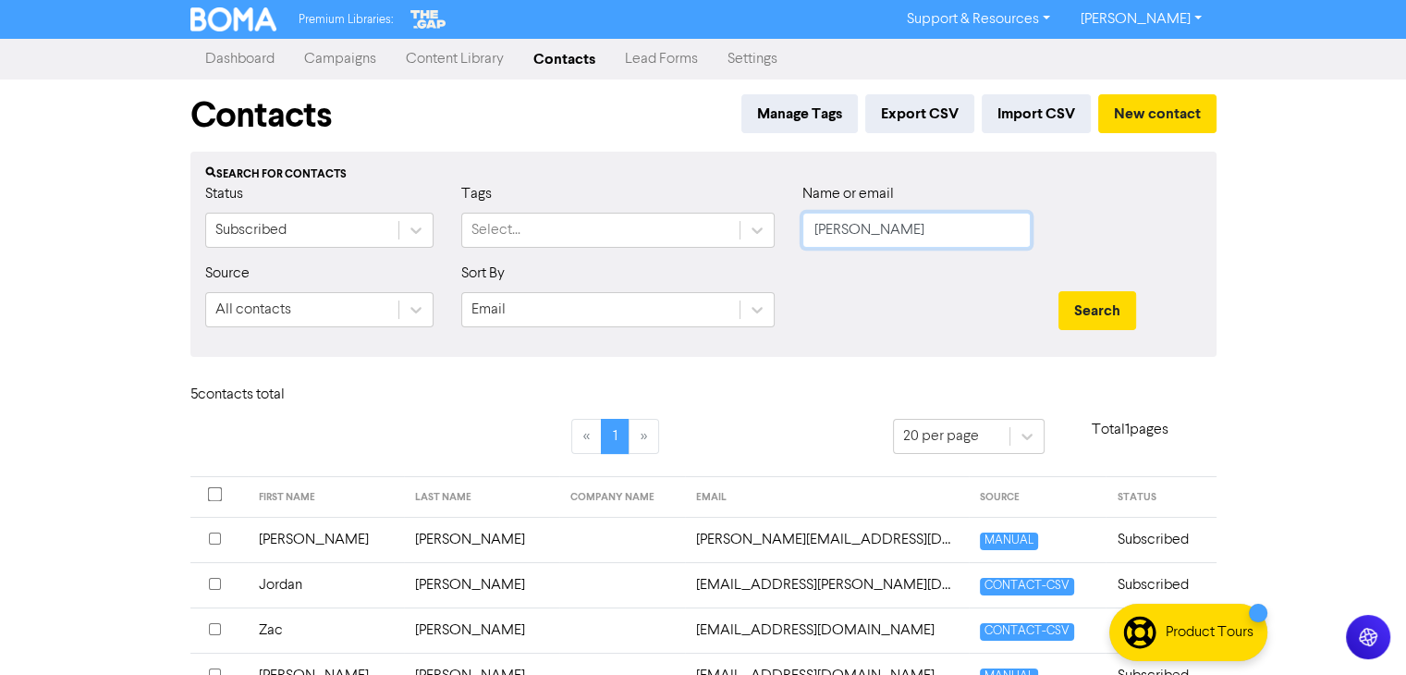
click at [921, 235] on input "[PERSON_NAME]" at bounding box center [916, 230] width 228 height 35
click at [404, 539] on td "[PERSON_NAME]" at bounding box center [482, 539] width 156 height 45
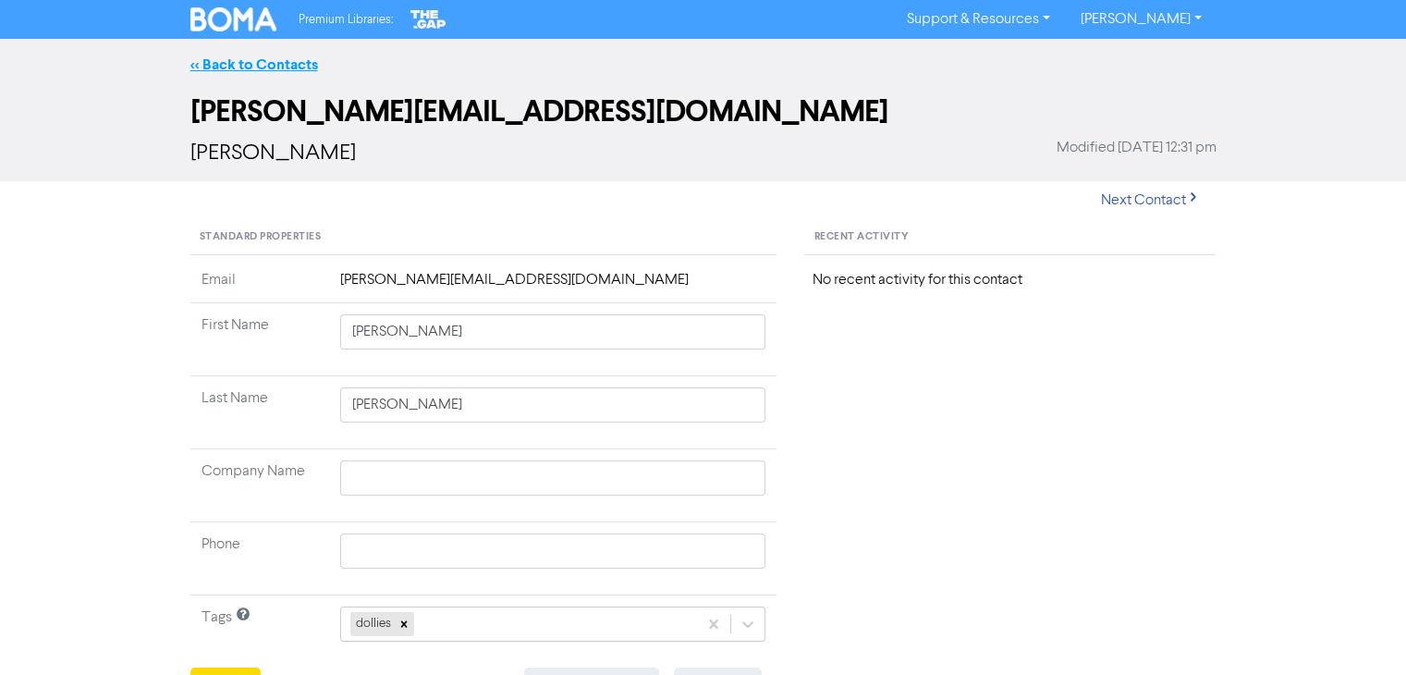
click at [270, 56] on link "<< Back to Contacts" at bounding box center [254, 64] width 128 height 18
